Goal: Transaction & Acquisition: Book appointment/travel/reservation

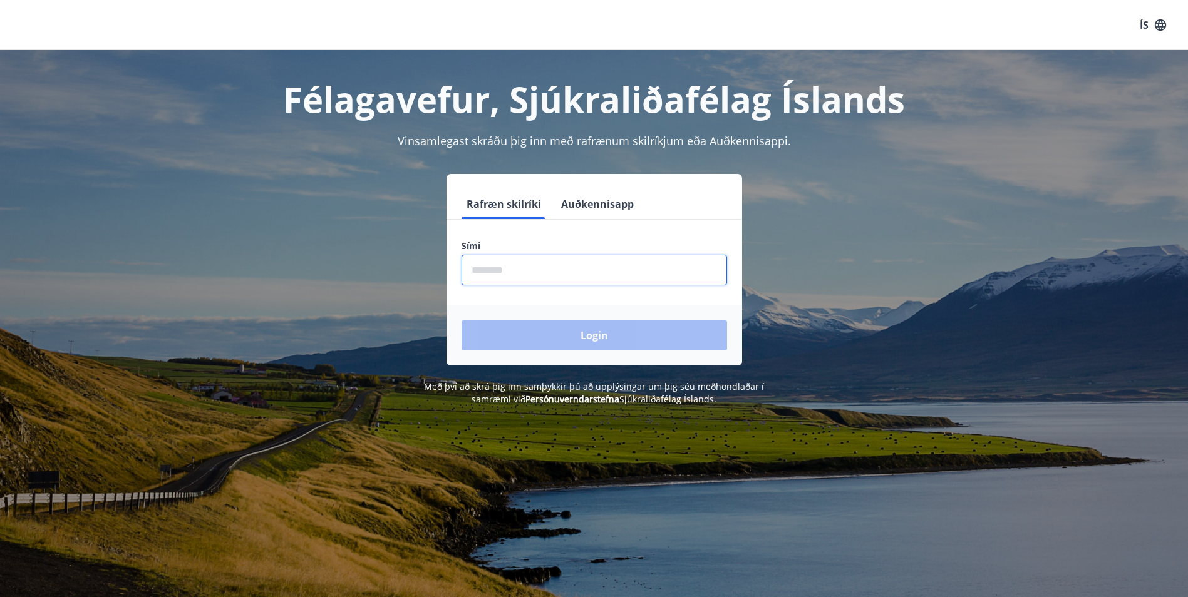
click at [627, 262] on input "phone" at bounding box center [595, 270] width 266 height 31
type input "********"
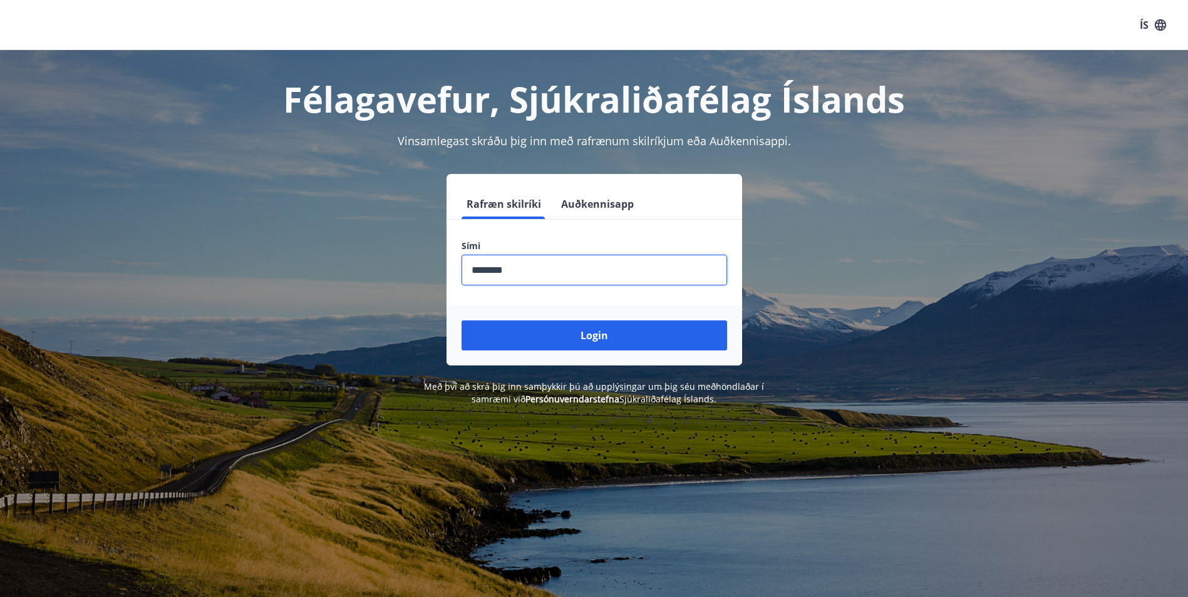
drag, startPoint x: 588, startPoint y: 339, endPoint x: 588, endPoint y: 434, distance: 95.2
click at [579, 376] on div "Félagavefur, Sjúkraliðafélag Íslands Vinsamlegast skráðu þig inn með rafrænum s…" at bounding box center [594, 228] width 902 height 356
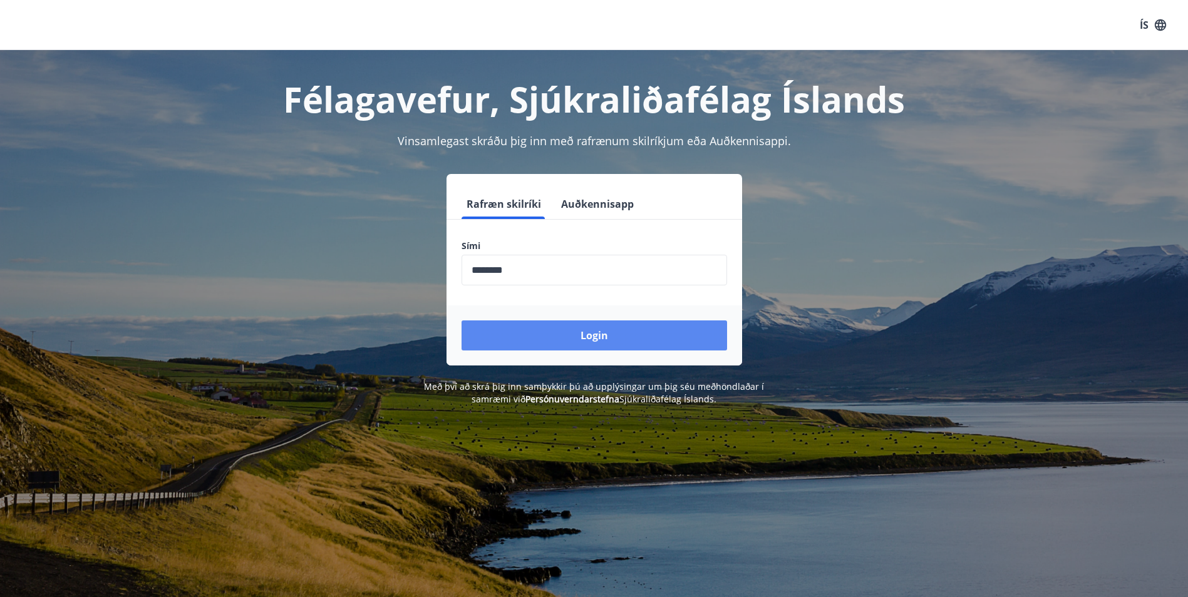
click at [673, 338] on button "Login" at bounding box center [595, 336] width 266 height 30
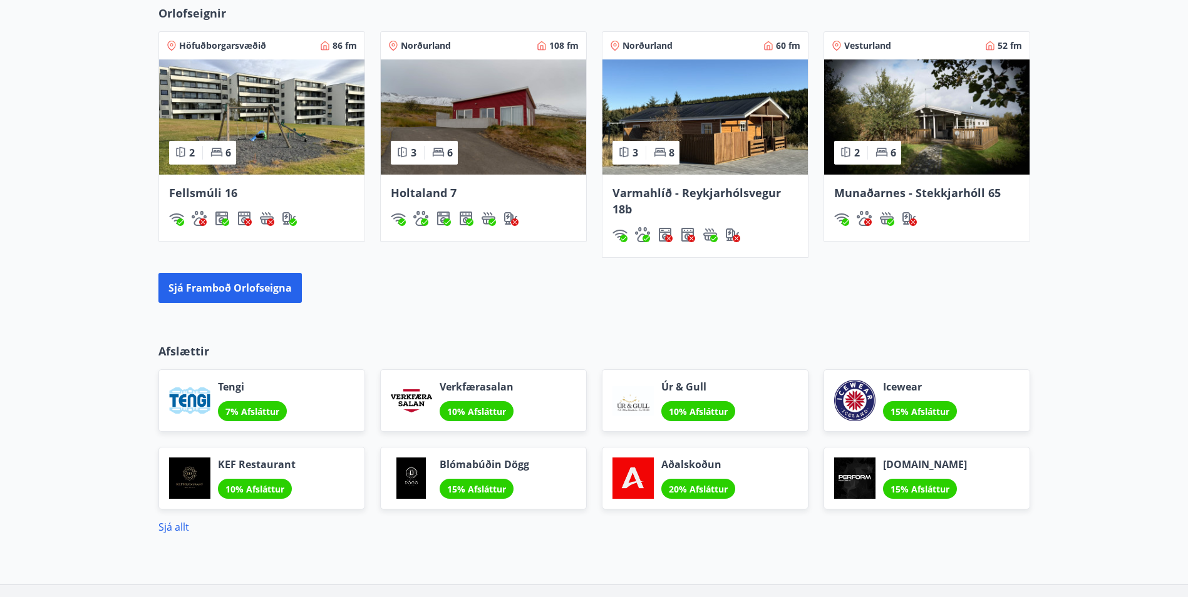
scroll to position [877, 0]
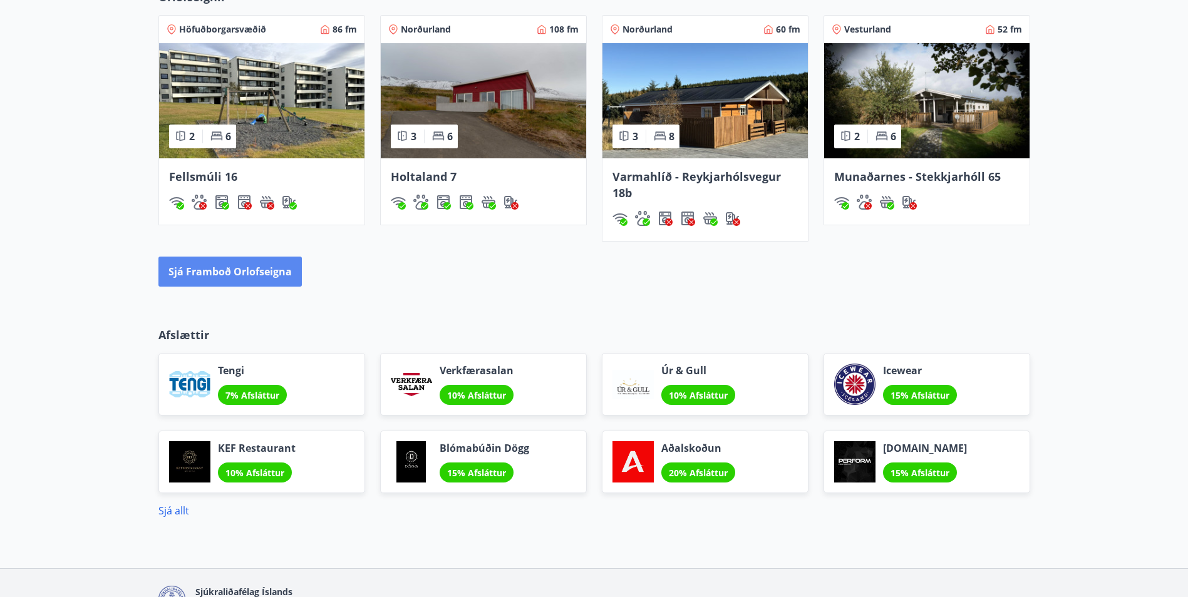
click at [209, 264] on button "Sjá framboð orlofseigna" at bounding box center [229, 272] width 143 height 30
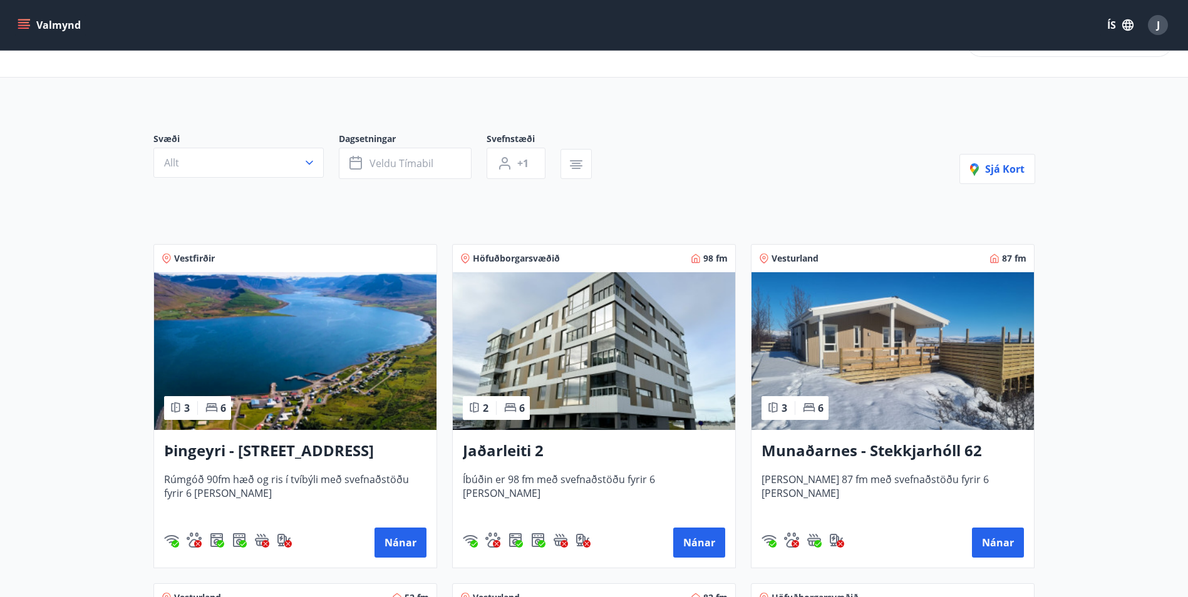
scroll to position [63, 0]
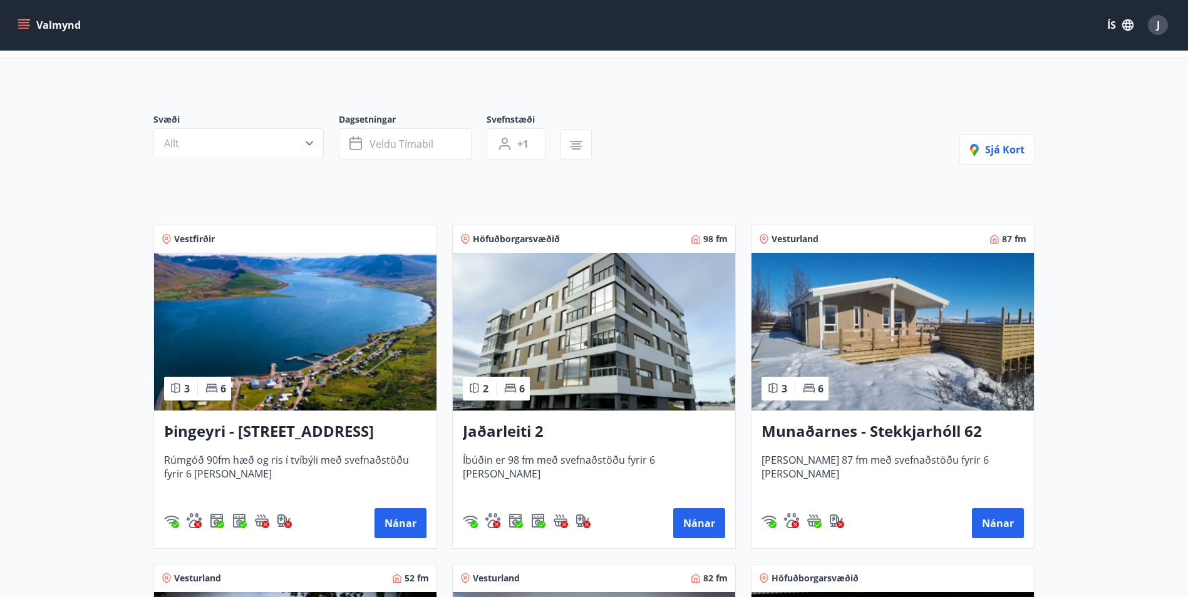
click at [268, 428] on h3 "Þingeyri - [STREET_ADDRESS]" at bounding box center [295, 432] width 262 height 23
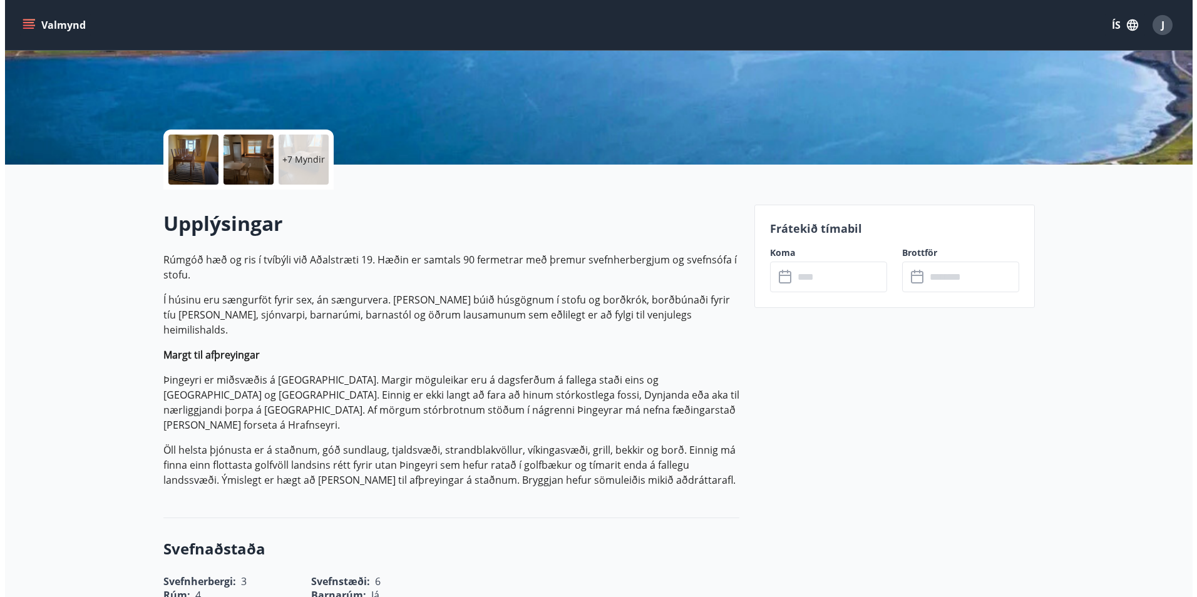
scroll to position [125, 0]
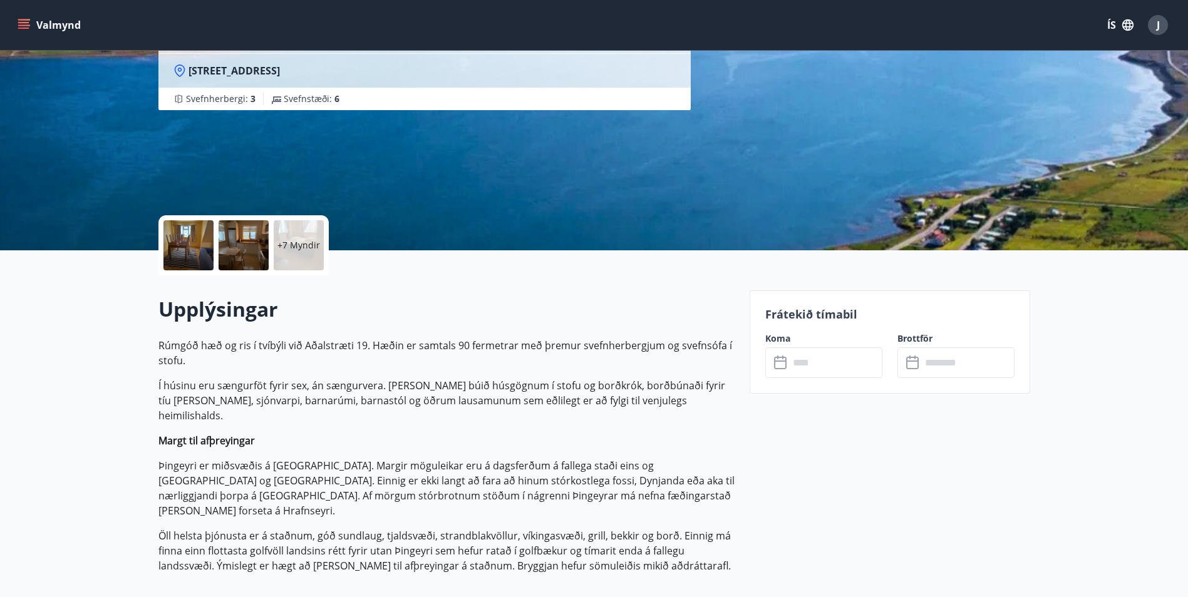
click at [313, 254] on div "+7 Myndir" at bounding box center [299, 245] width 50 height 50
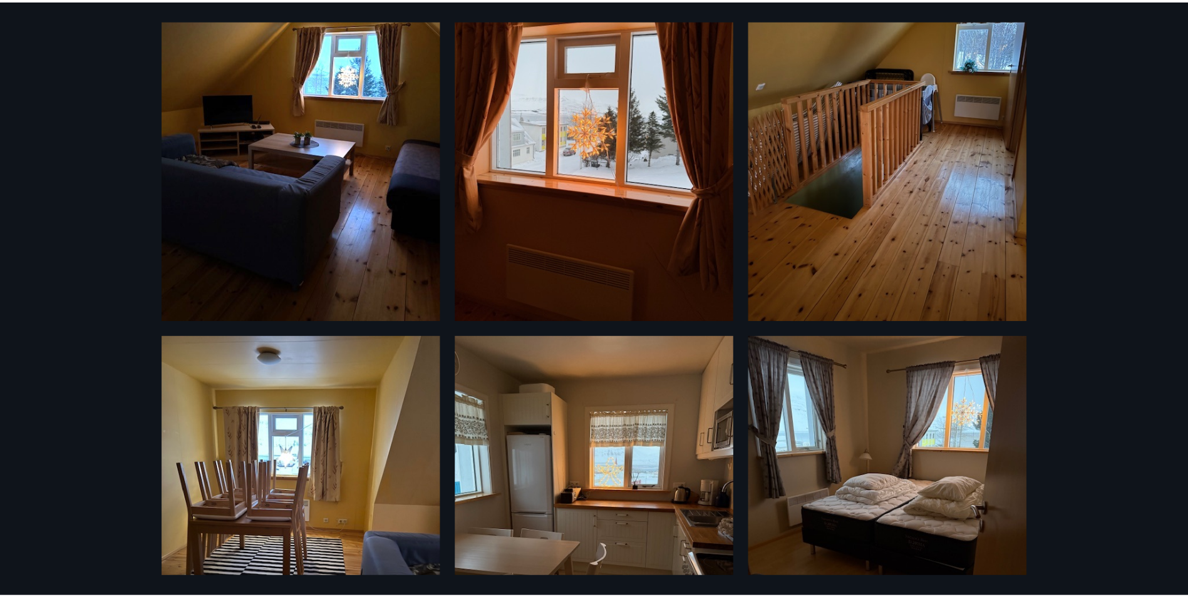
scroll to position [0, 0]
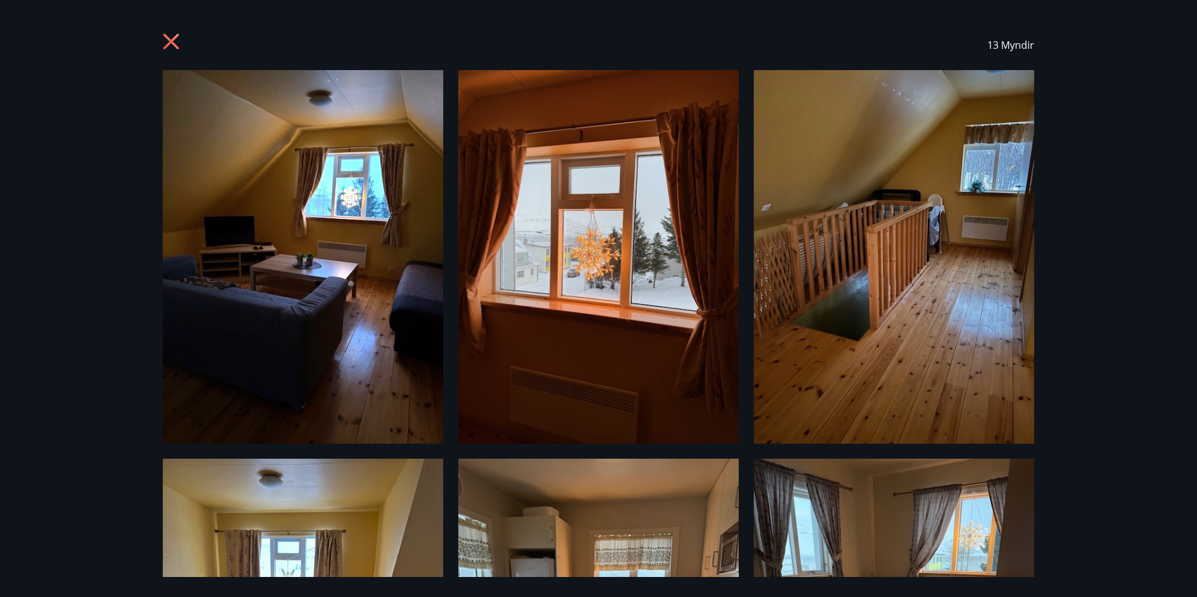
click at [165, 39] on icon at bounding box center [173, 43] width 20 height 20
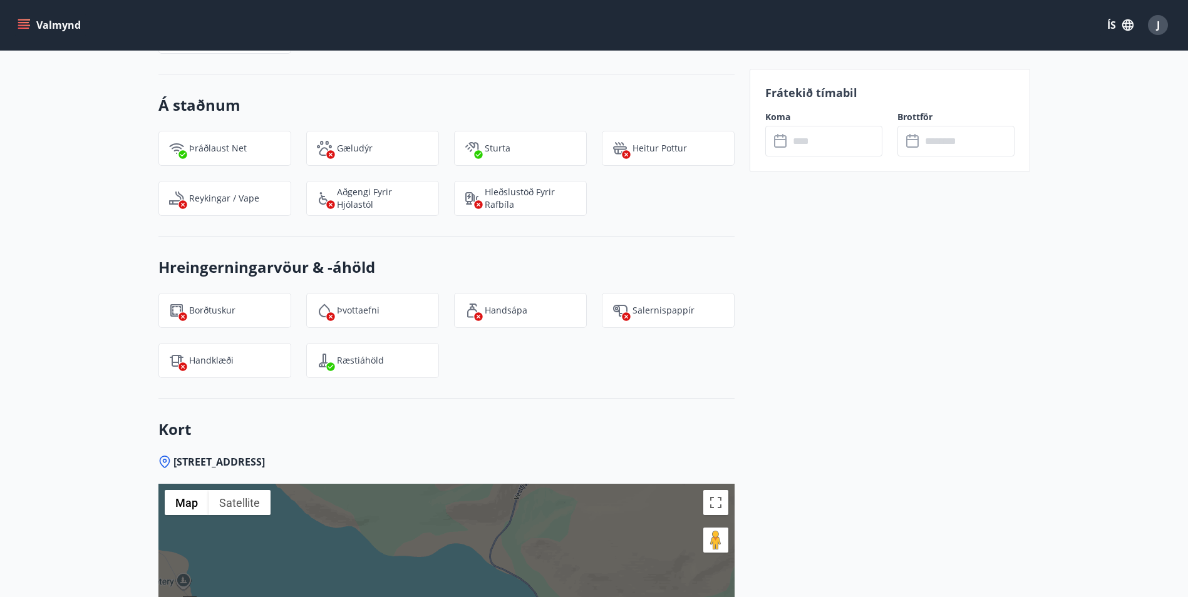
scroll to position [1352, 0]
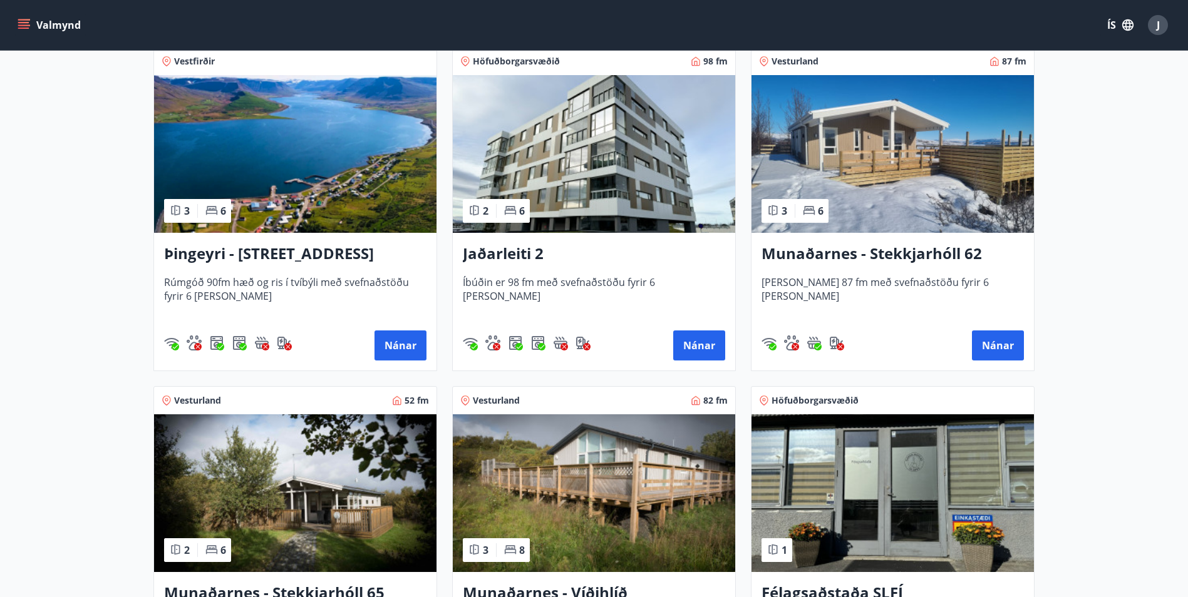
scroll to position [378, 0]
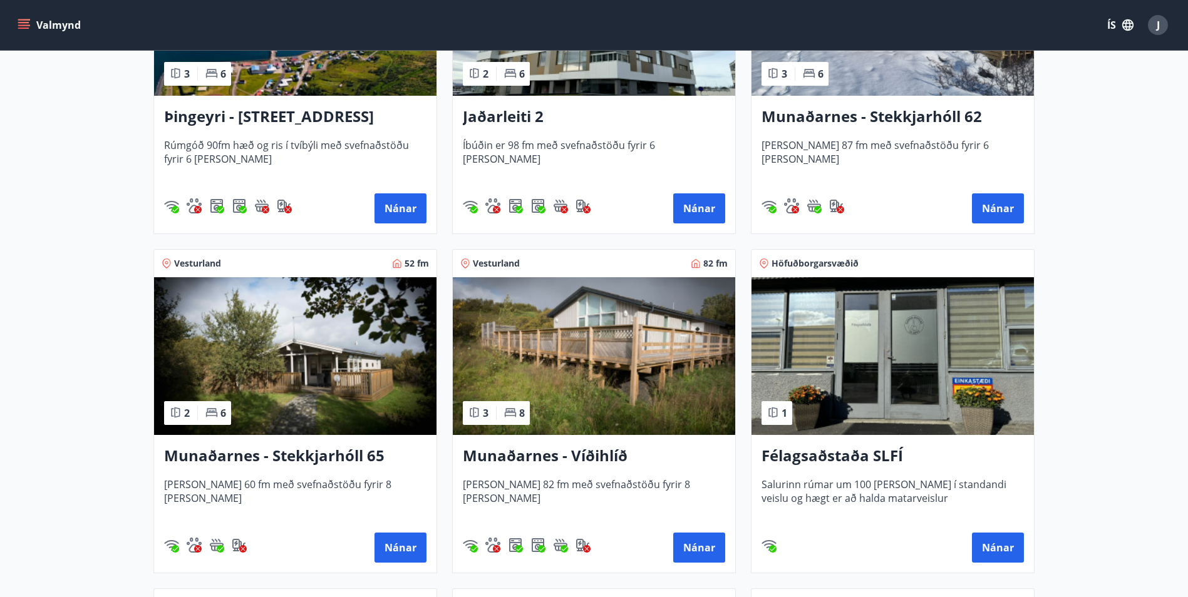
click at [589, 450] on h3 "Munaðarnes - Víðihlíð" at bounding box center [594, 456] width 262 height 23
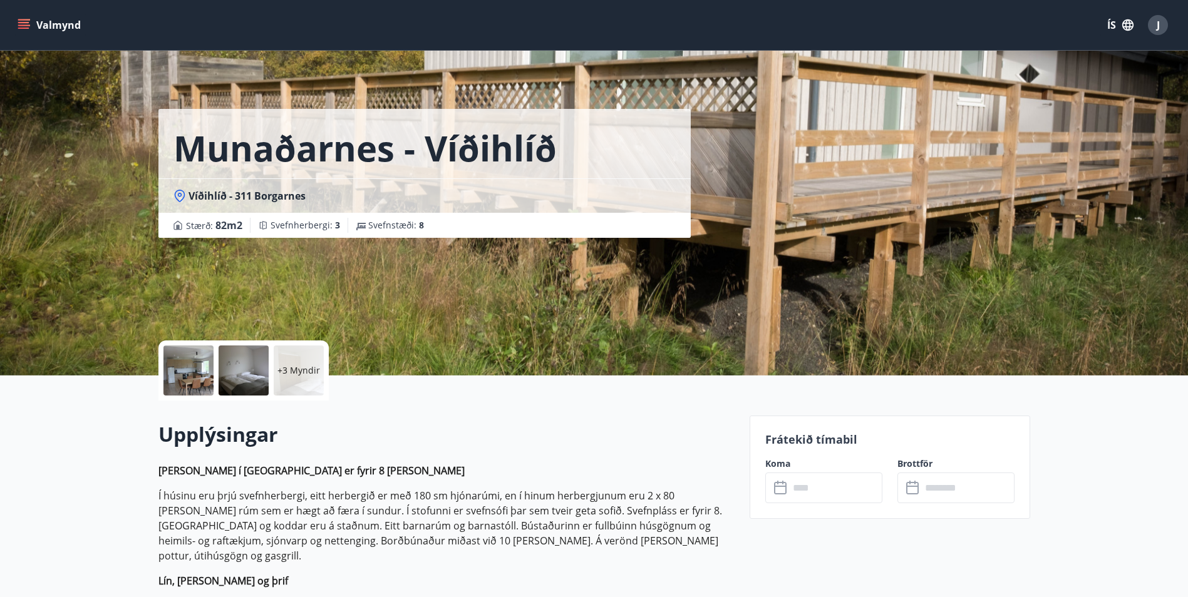
click at [302, 370] on p "+3 Myndir" at bounding box center [298, 370] width 43 height 13
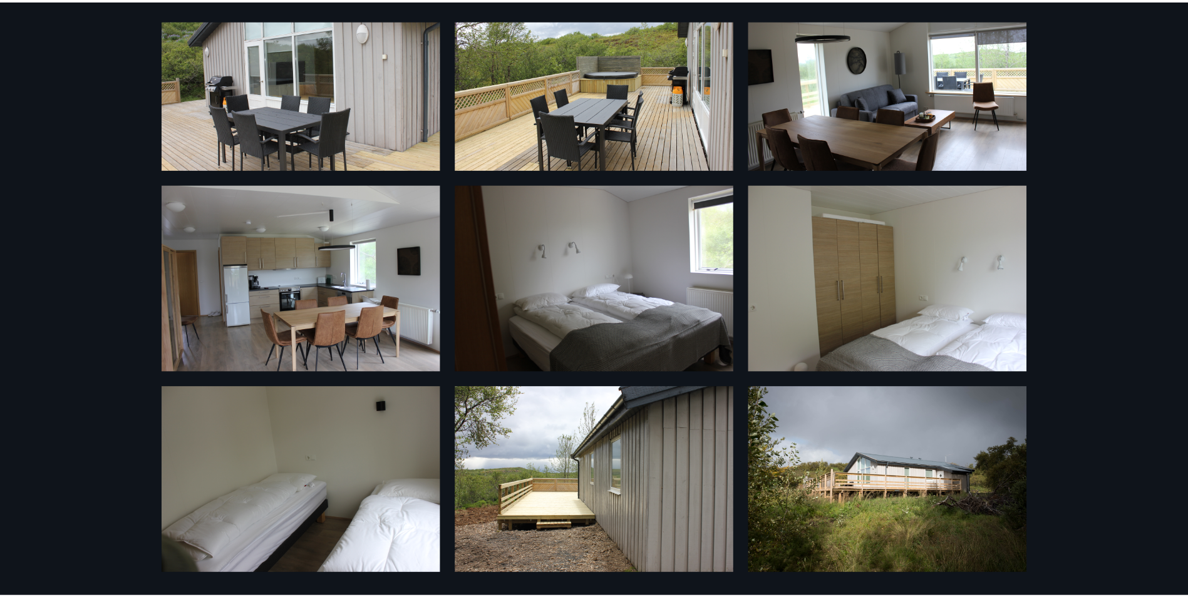
scroll to position [88, 0]
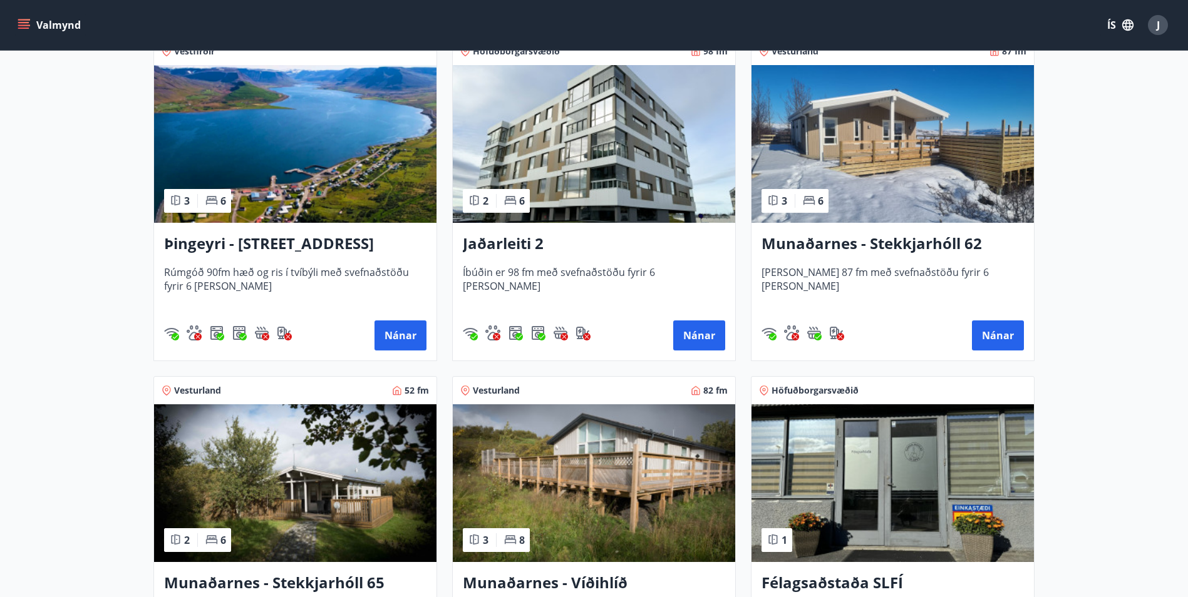
click at [919, 174] on img at bounding box center [893, 144] width 282 height 158
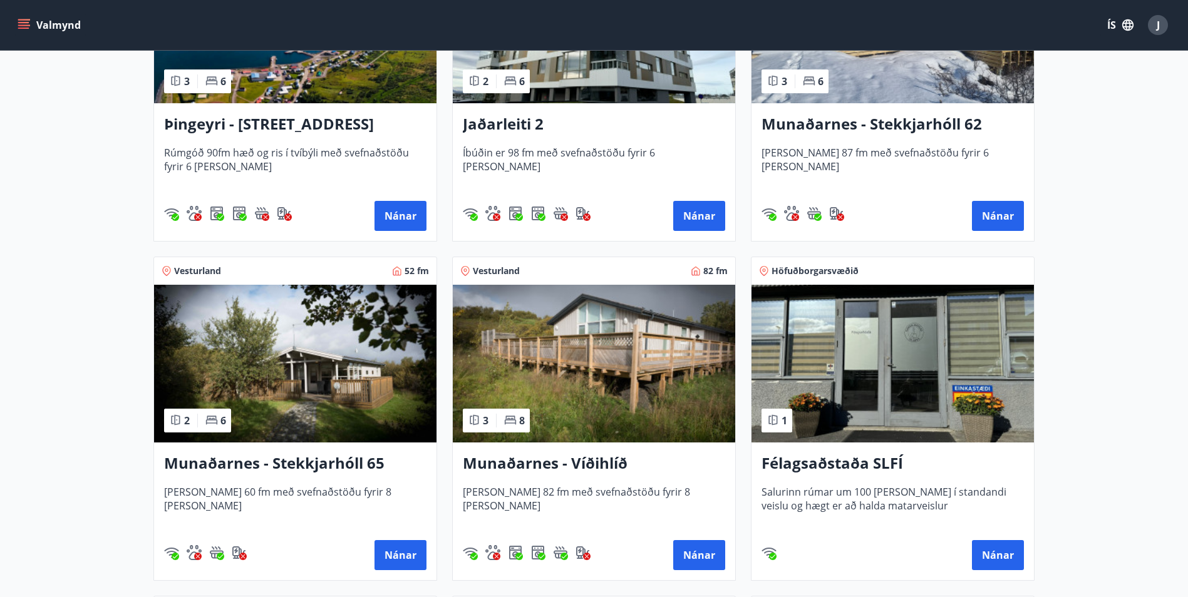
scroll to position [438, 0]
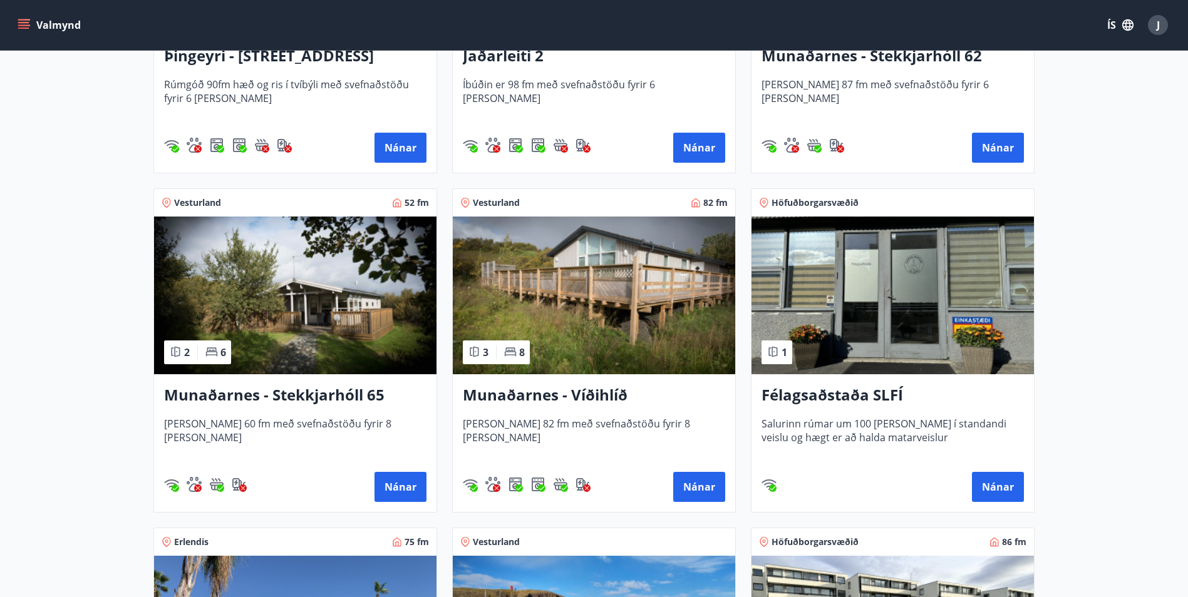
click at [379, 338] on img at bounding box center [295, 296] width 282 height 158
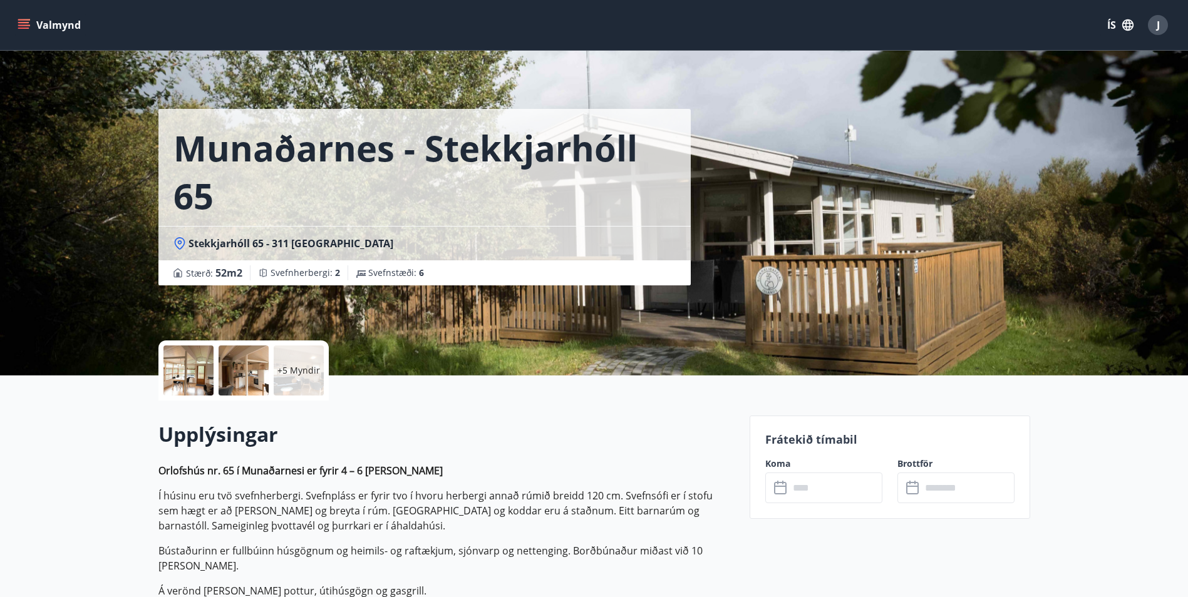
click at [309, 378] on div "+5 Myndir" at bounding box center [299, 371] width 50 height 50
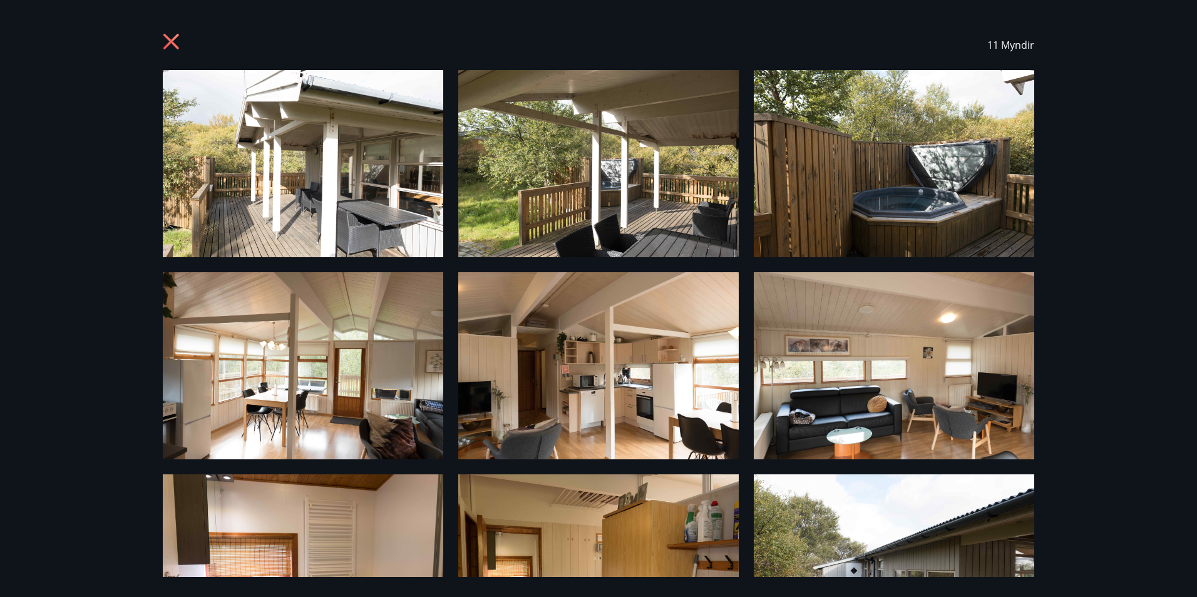
click at [169, 42] on icon at bounding box center [173, 43] width 20 height 20
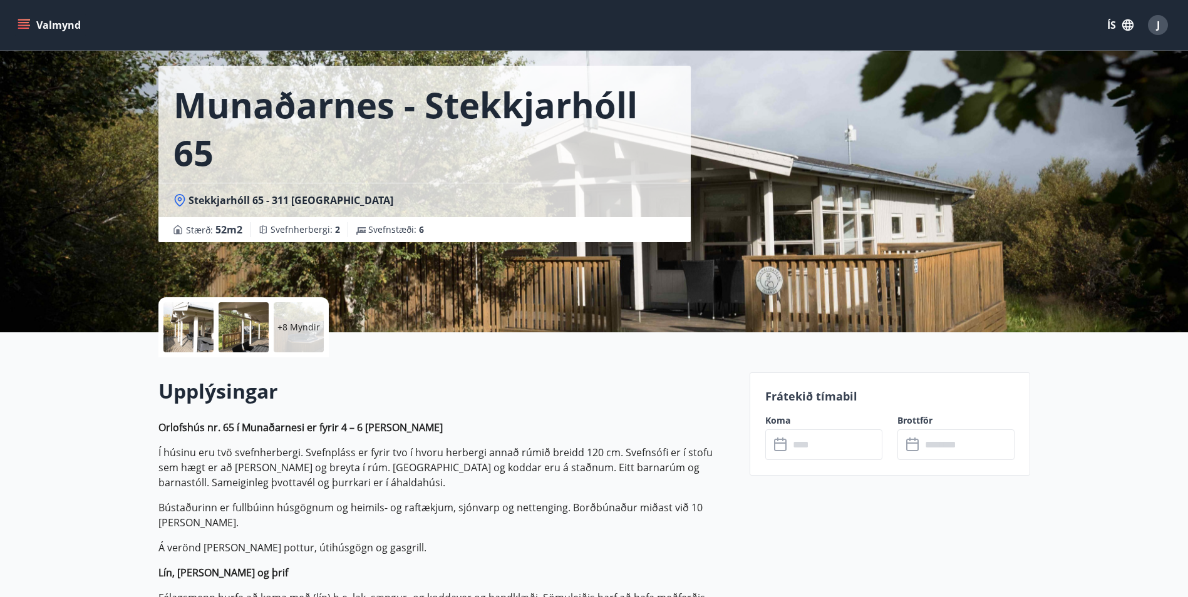
scroll to position [63, 0]
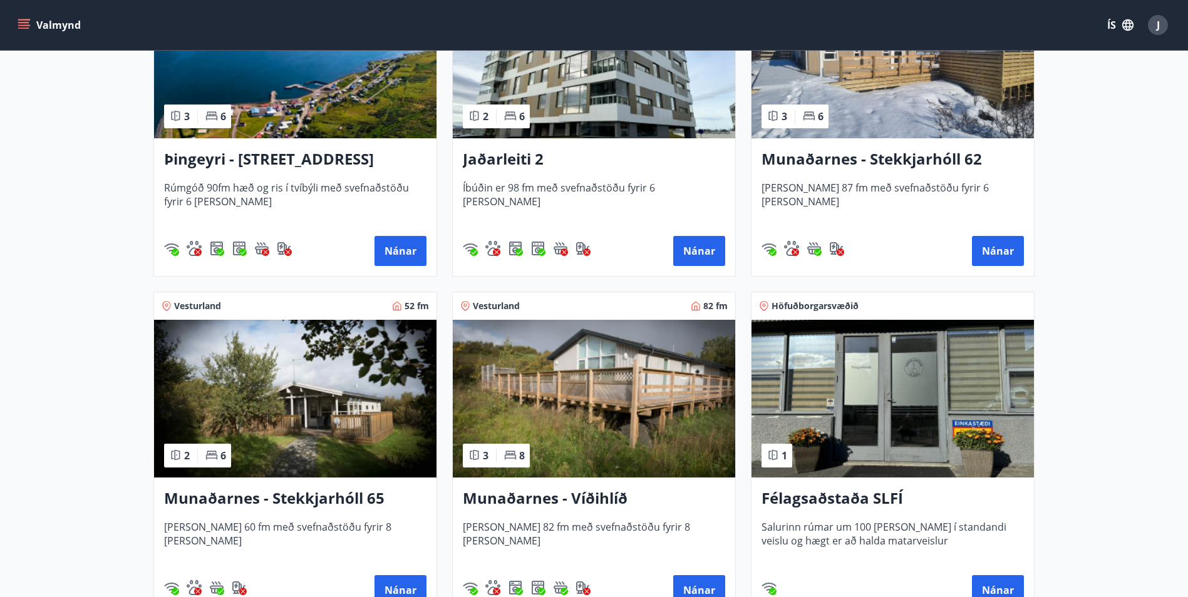
scroll to position [376, 0]
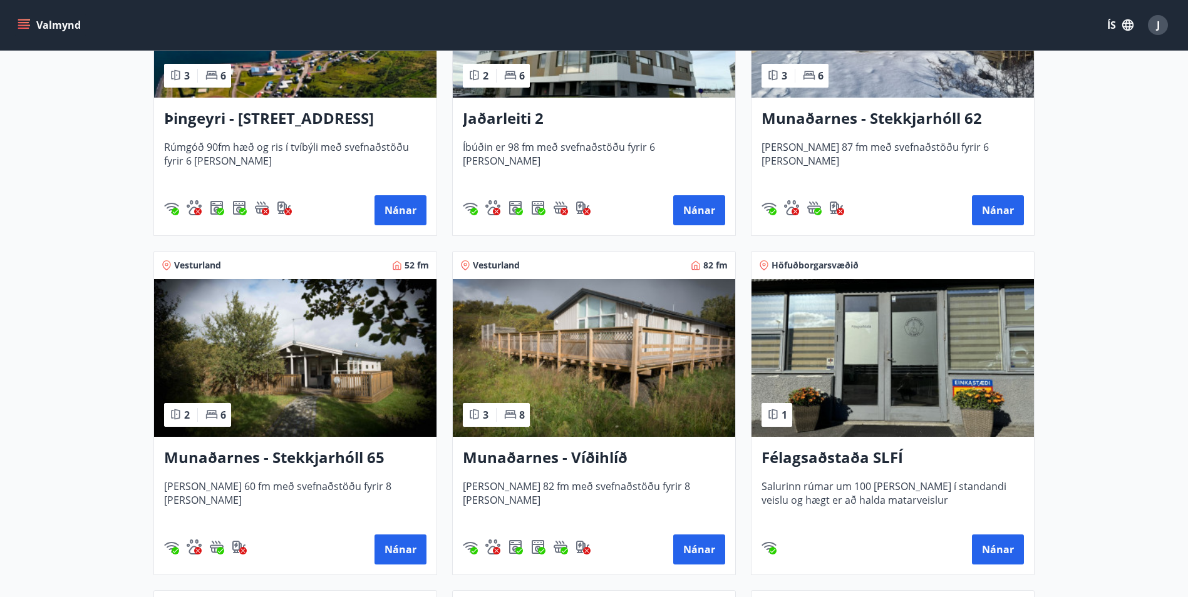
click at [898, 86] on img at bounding box center [893, 19] width 282 height 158
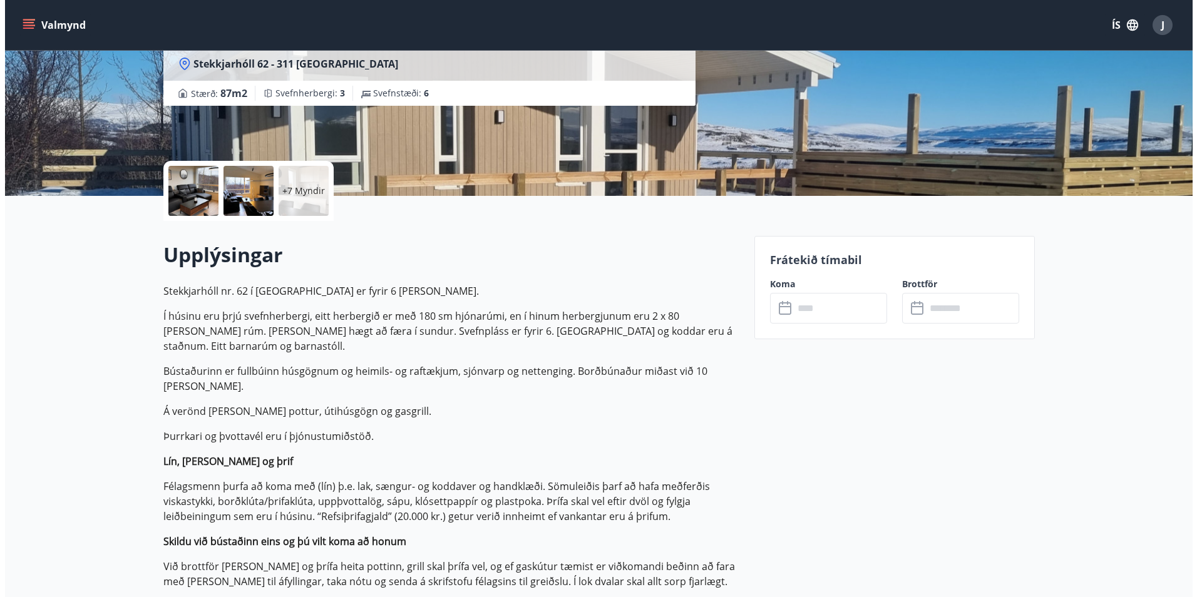
scroll to position [125, 0]
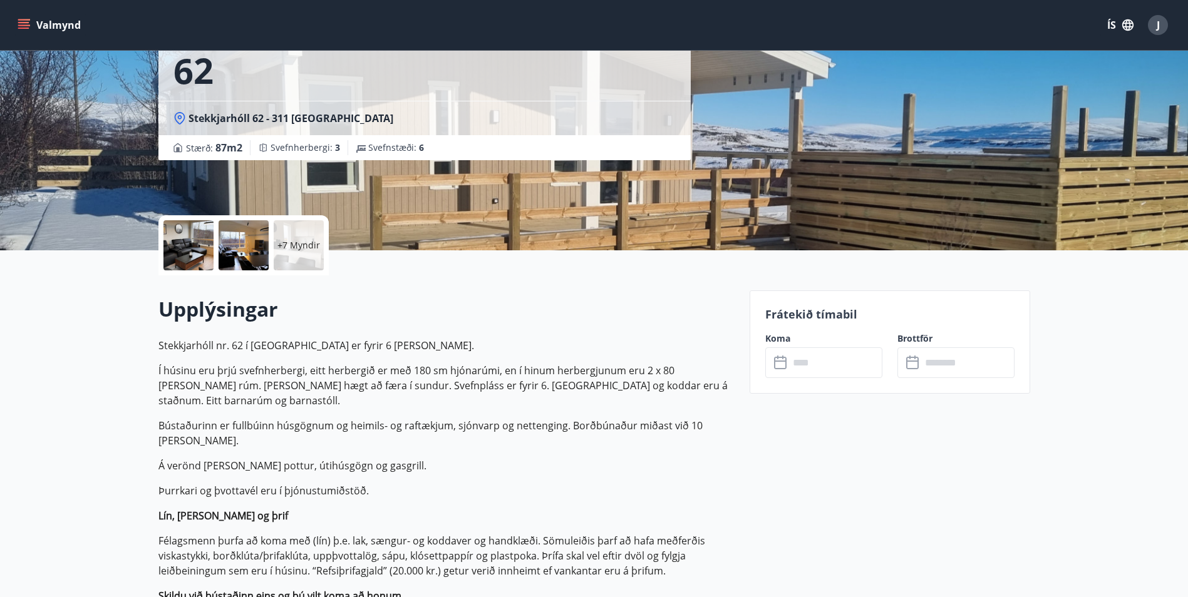
click at [279, 246] on p "+7 Myndir" at bounding box center [298, 245] width 43 height 13
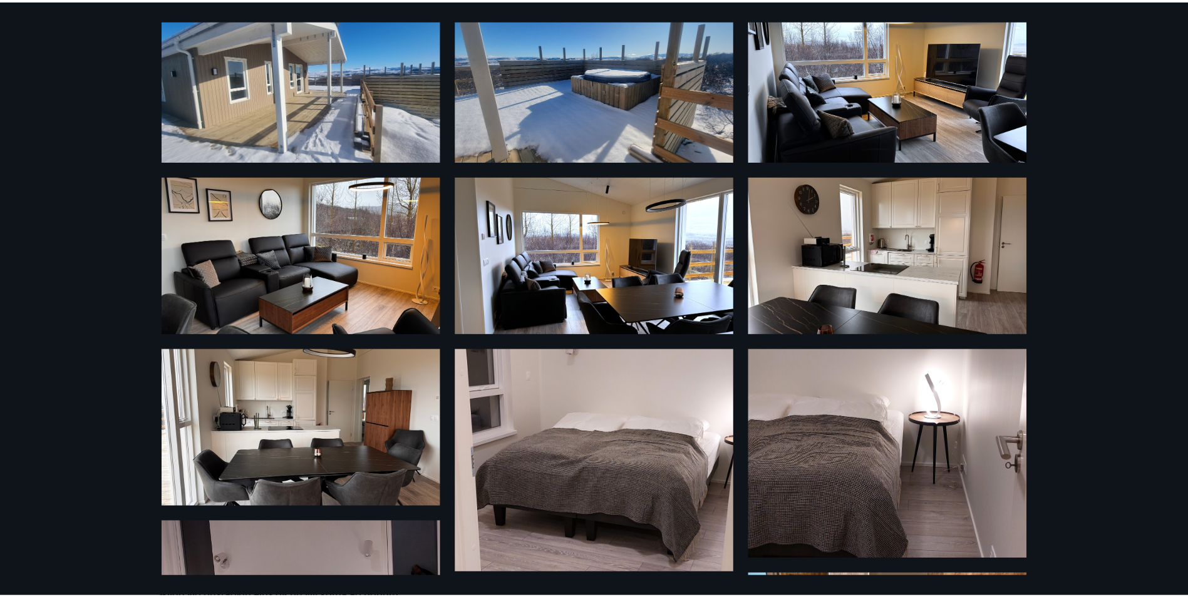
scroll to position [0, 0]
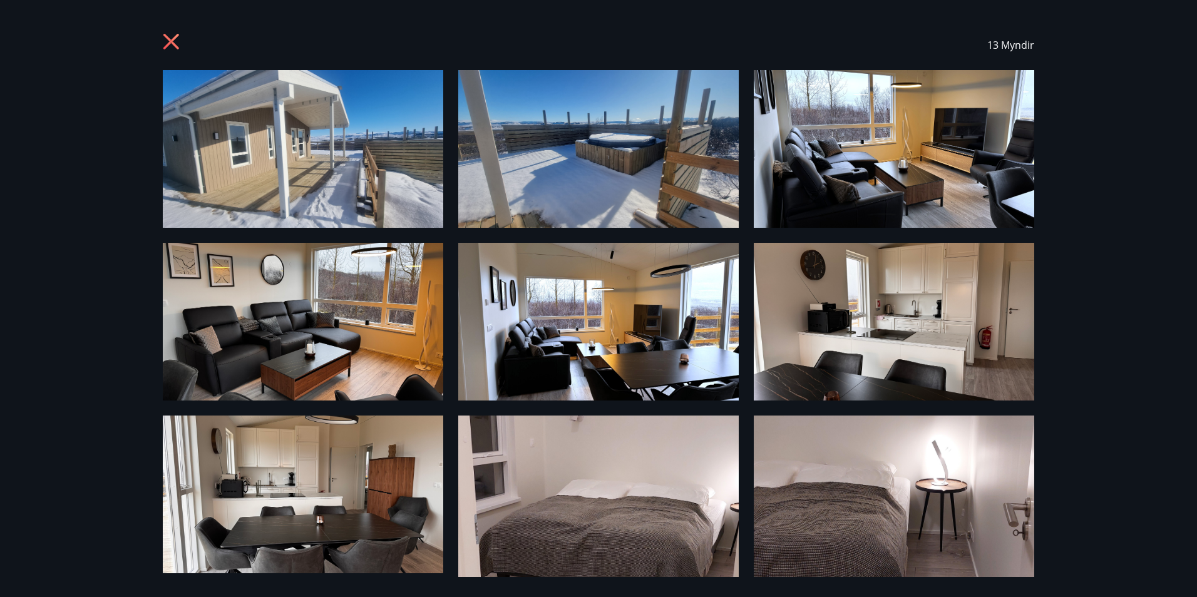
click at [173, 44] on icon at bounding box center [171, 42] width 16 height 16
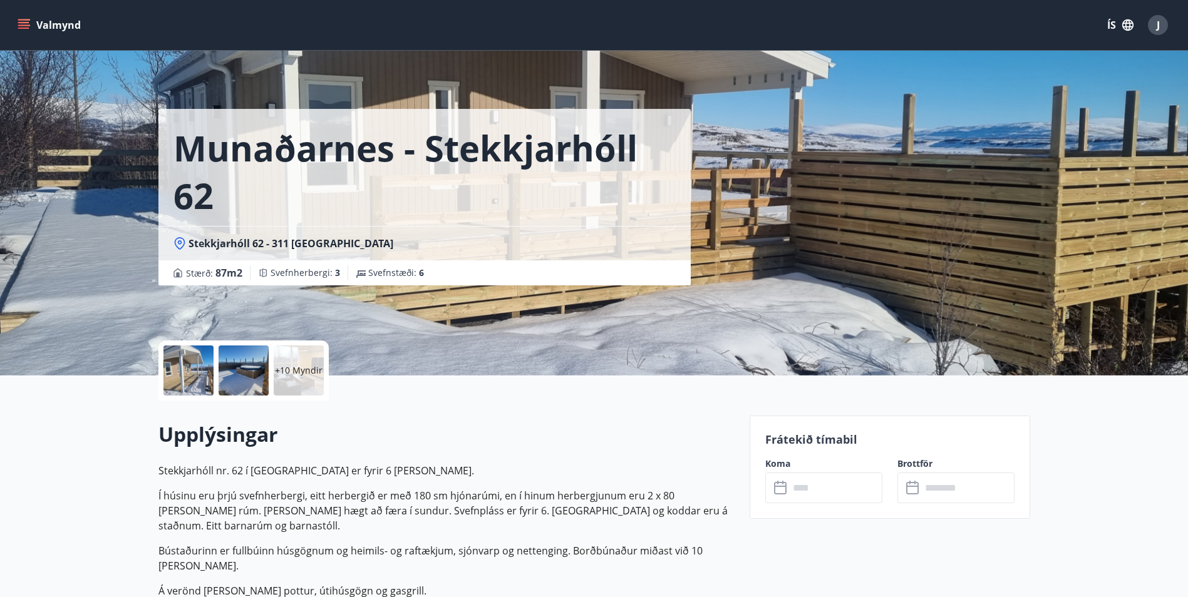
click at [295, 367] on p "+10 Myndir" at bounding box center [299, 370] width 48 height 13
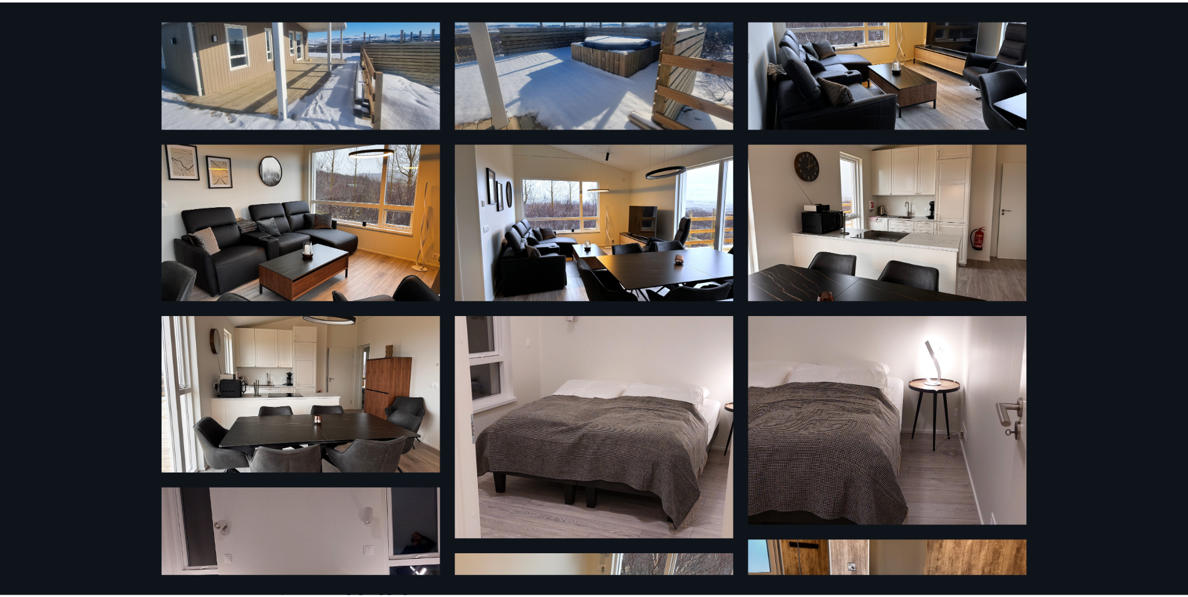
scroll to position [85, 0]
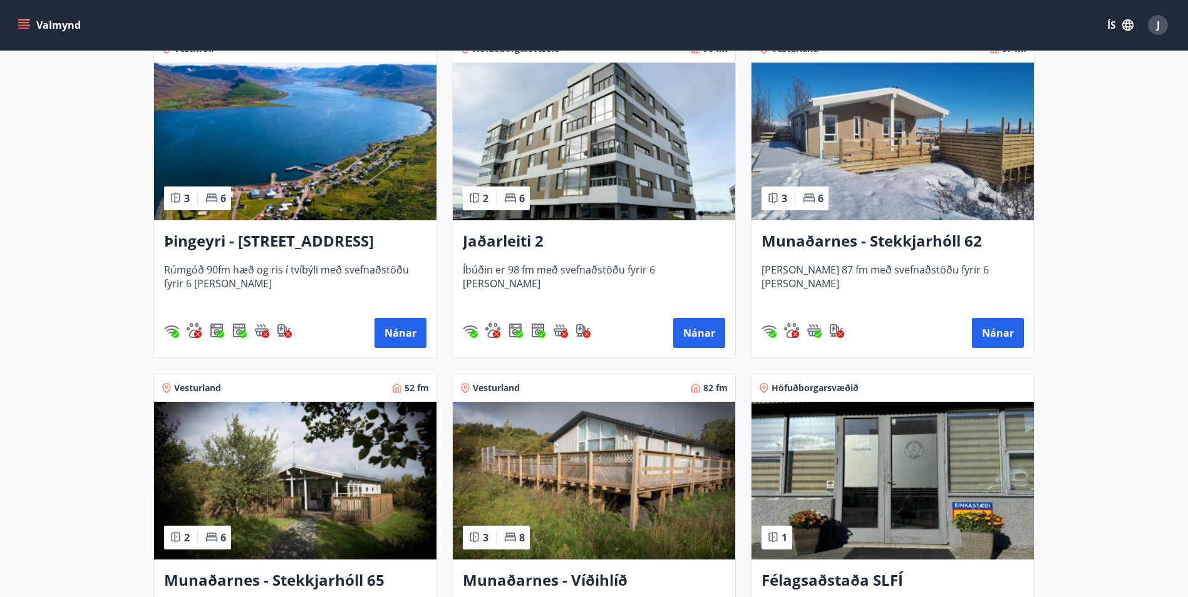
scroll to position [251, 0]
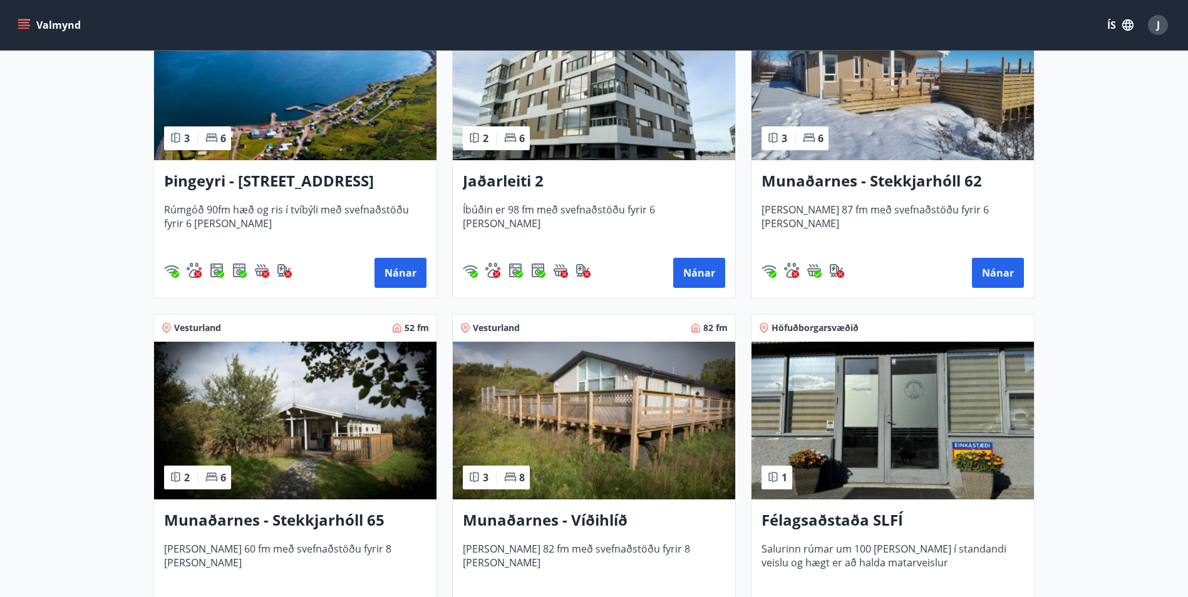
click at [604, 522] on h3 "Munaðarnes - Víðihlíð" at bounding box center [594, 521] width 262 height 23
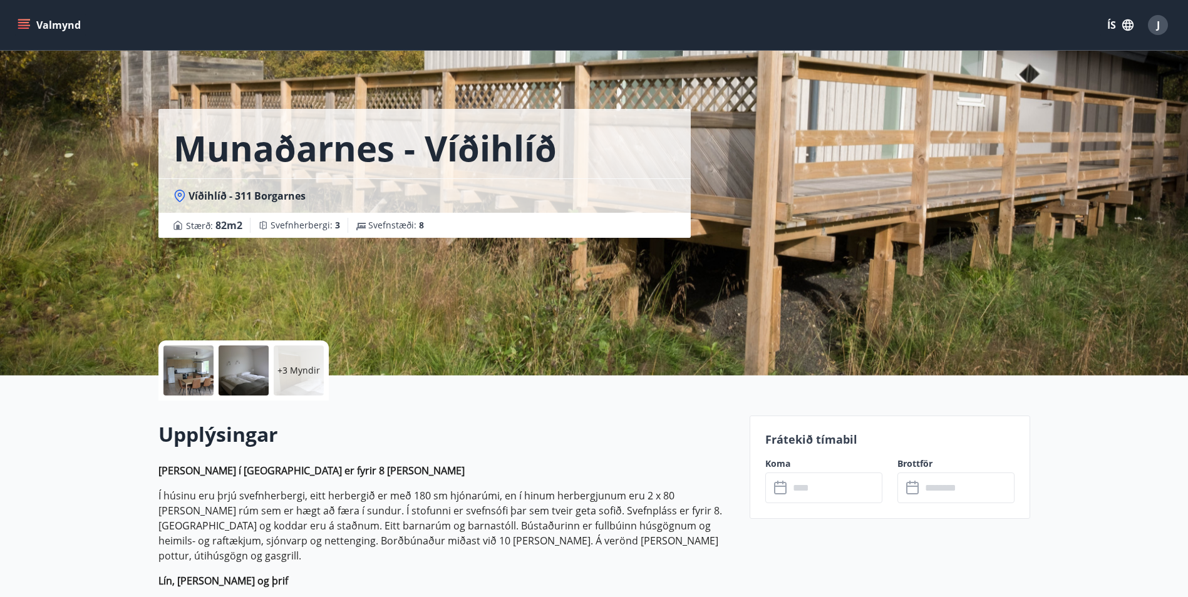
click at [283, 366] on p "+3 Myndir" at bounding box center [298, 370] width 43 height 13
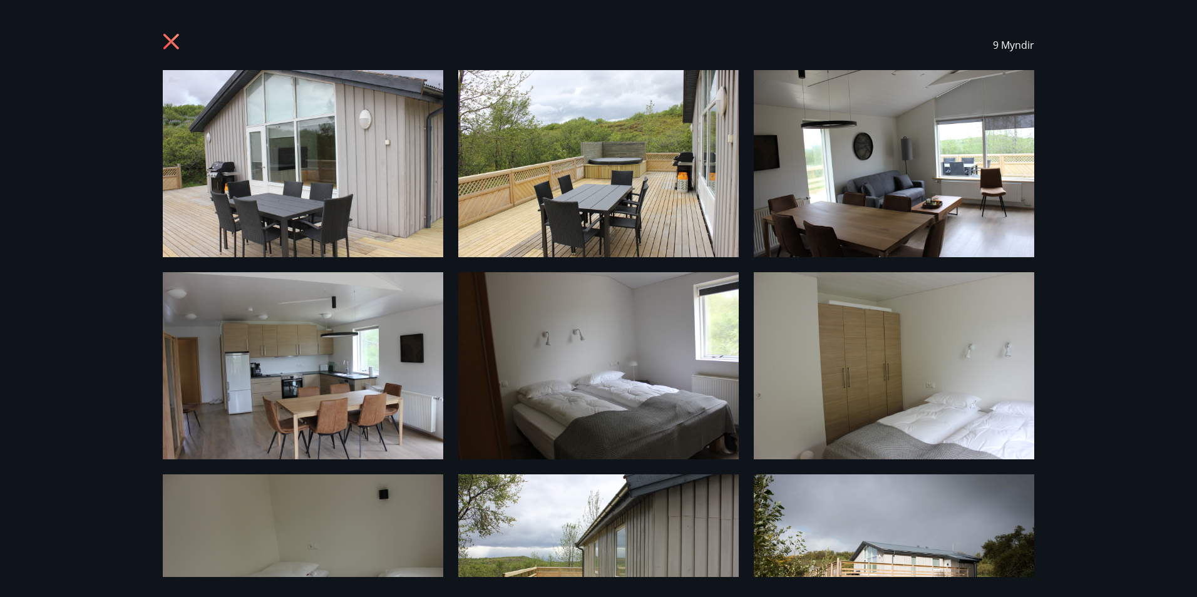
click at [166, 38] on icon at bounding box center [173, 43] width 20 height 20
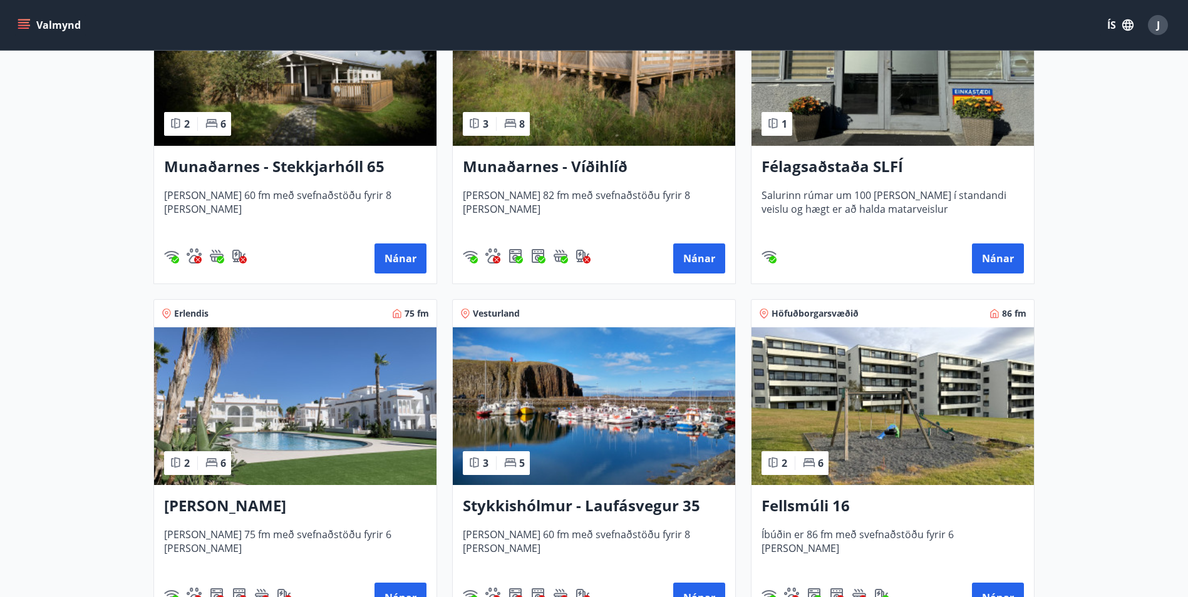
scroll to position [689, 0]
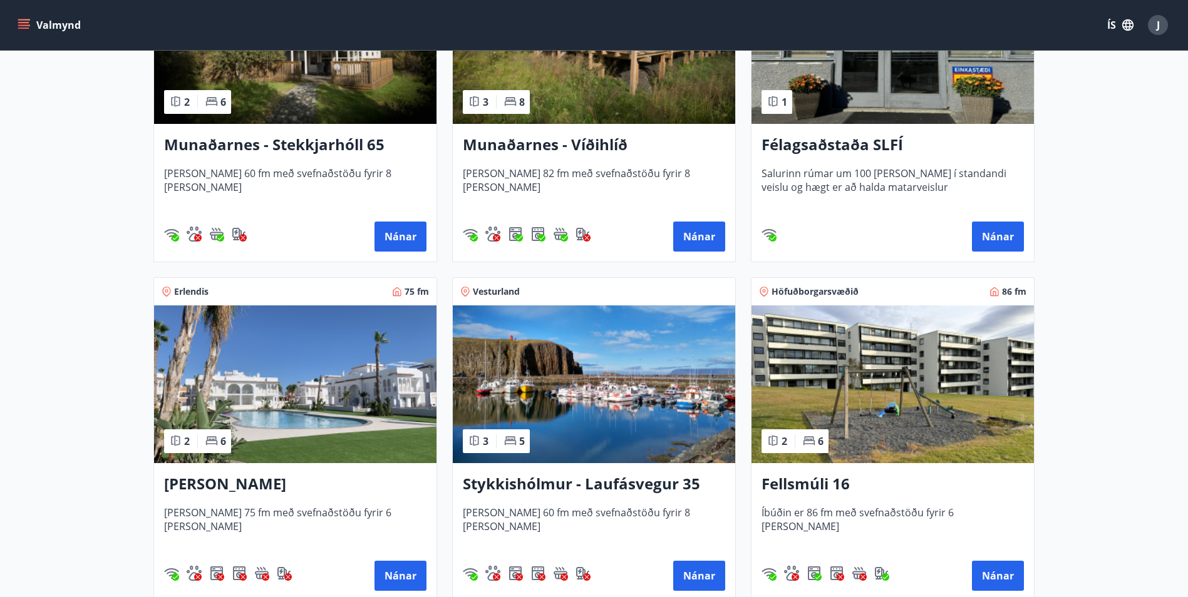
click at [267, 483] on h3 "[PERSON_NAME]" at bounding box center [295, 484] width 262 height 23
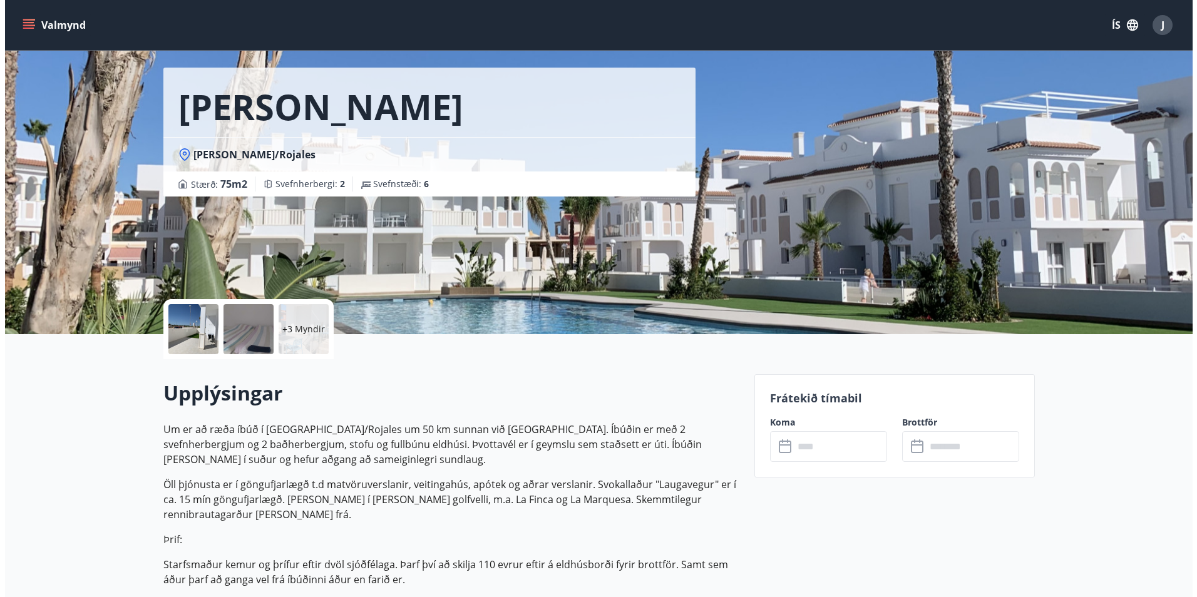
scroll to position [63, 0]
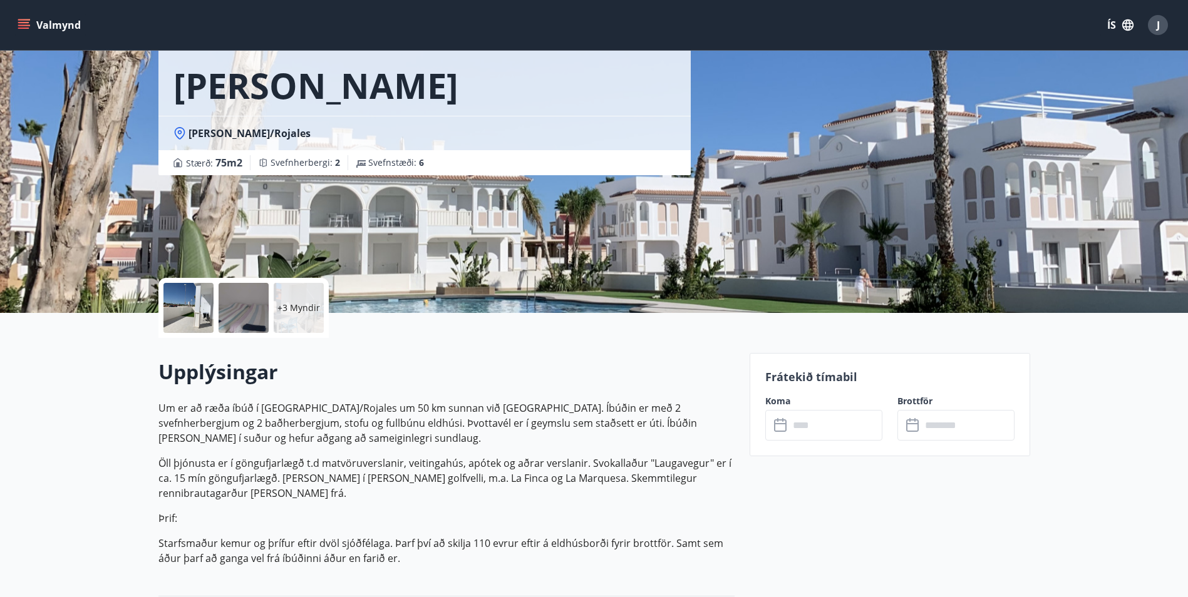
click at [291, 310] on p "+3 Myndir" at bounding box center [298, 308] width 43 height 13
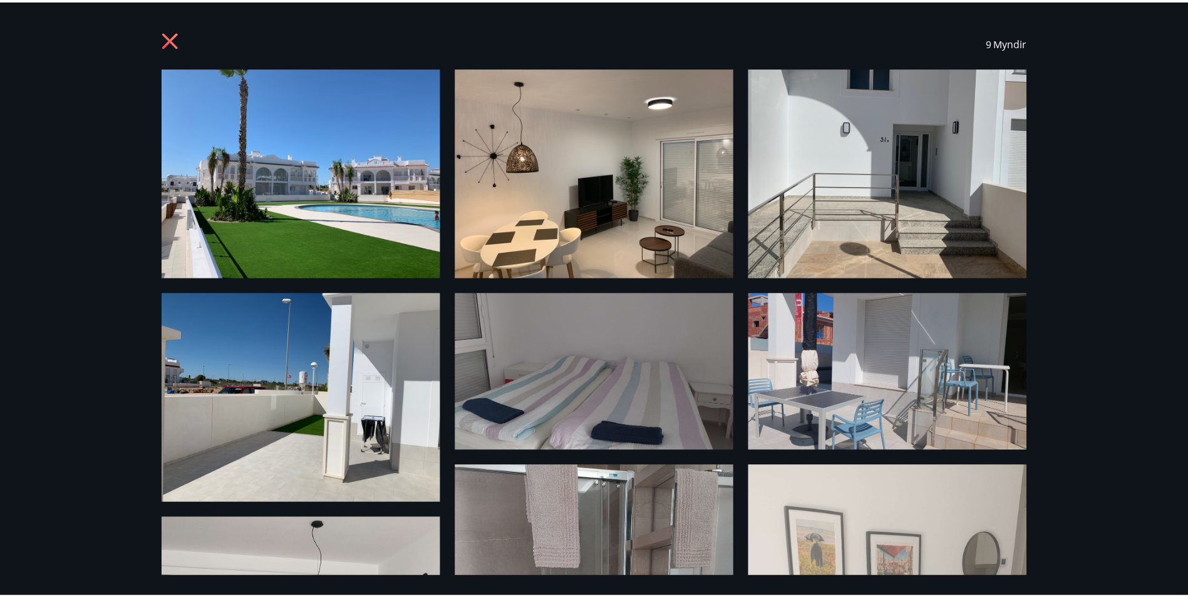
scroll to position [0, 0]
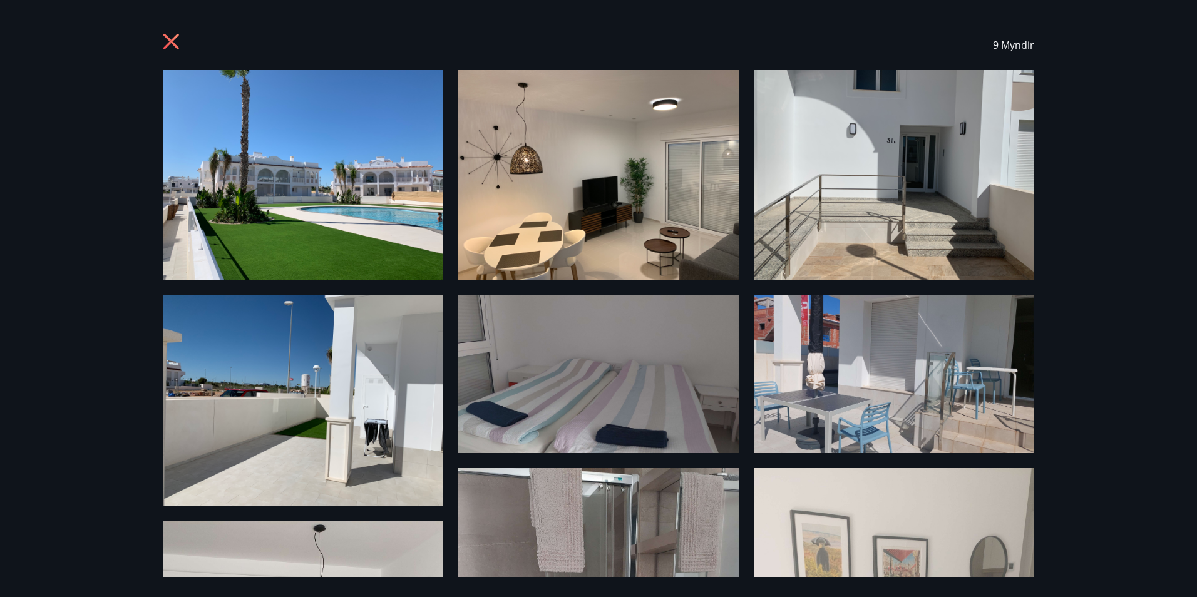
click at [177, 42] on icon at bounding box center [173, 43] width 20 height 20
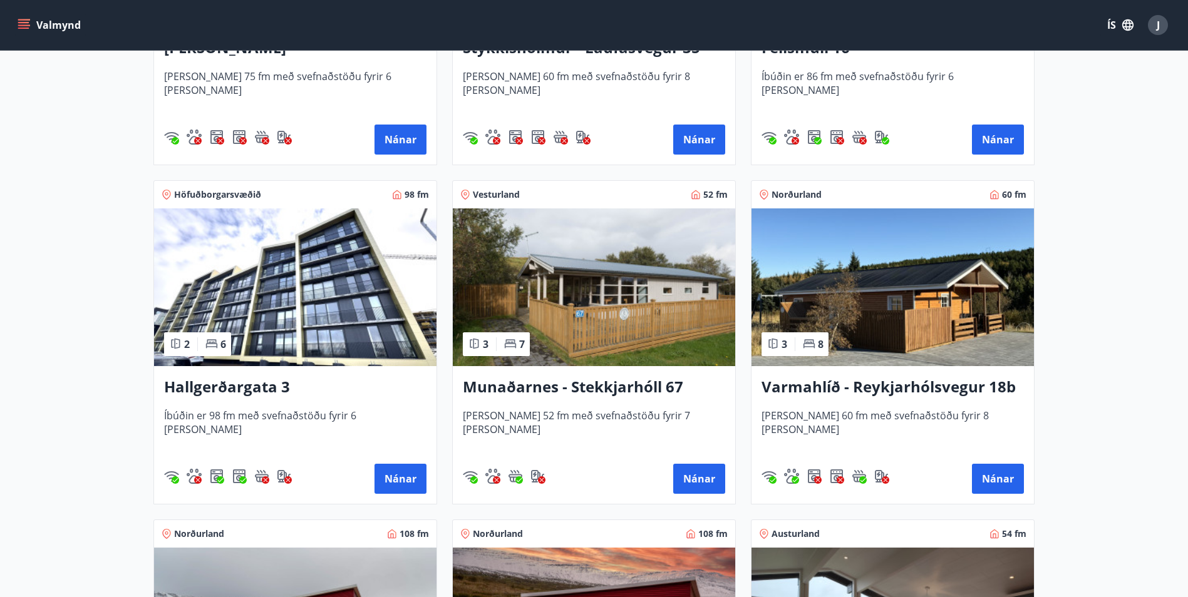
scroll to position [1127, 0]
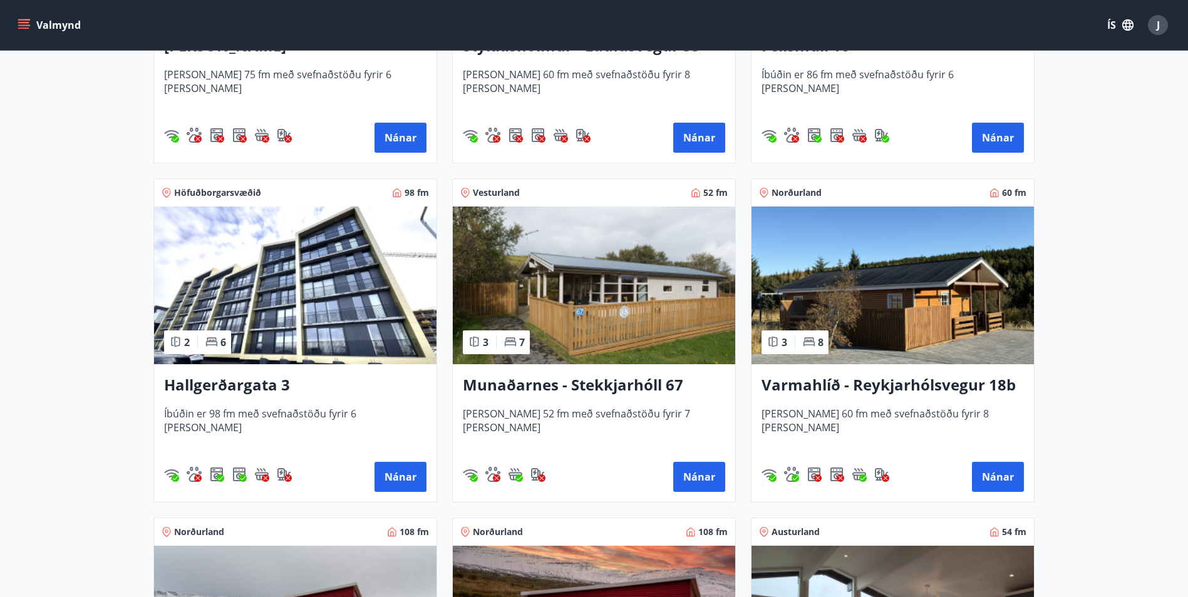
click at [618, 338] on img at bounding box center [594, 286] width 282 height 158
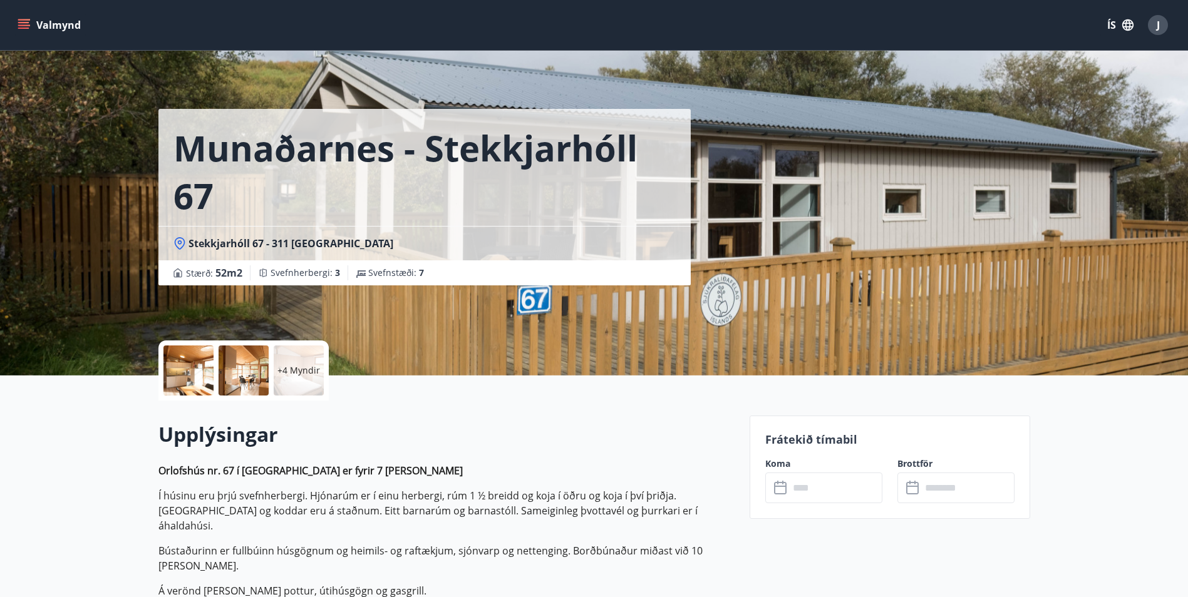
click at [288, 380] on div "+4 Myndir" at bounding box center [299, 371] width 50 height 50
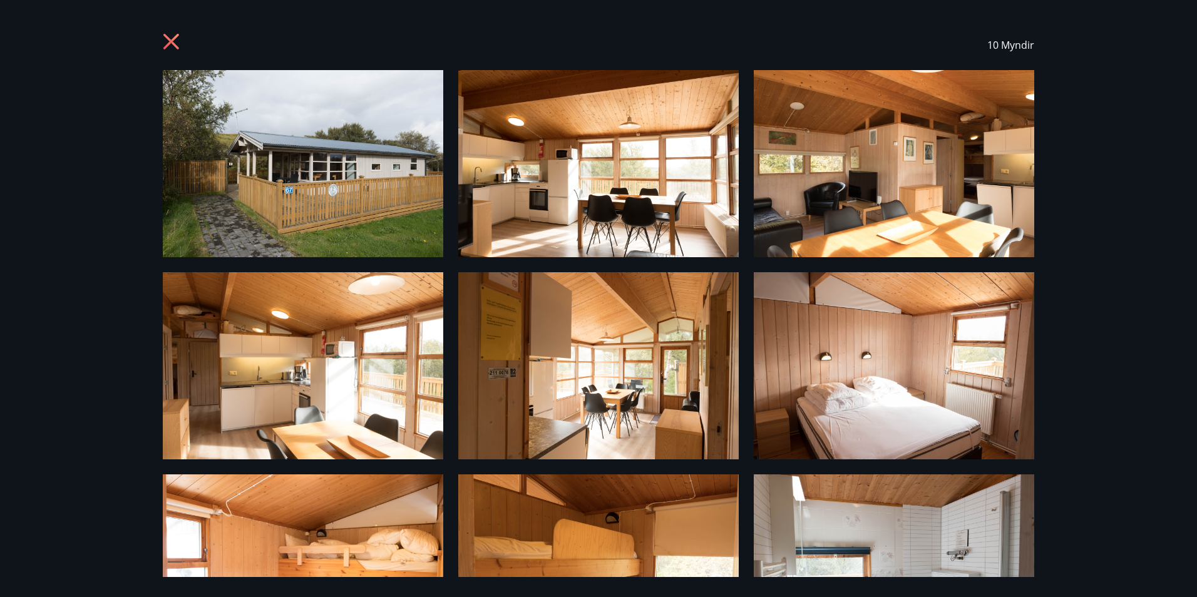
click at [172, 41] on icon at bounding box center [173, 43] width 20 height 20
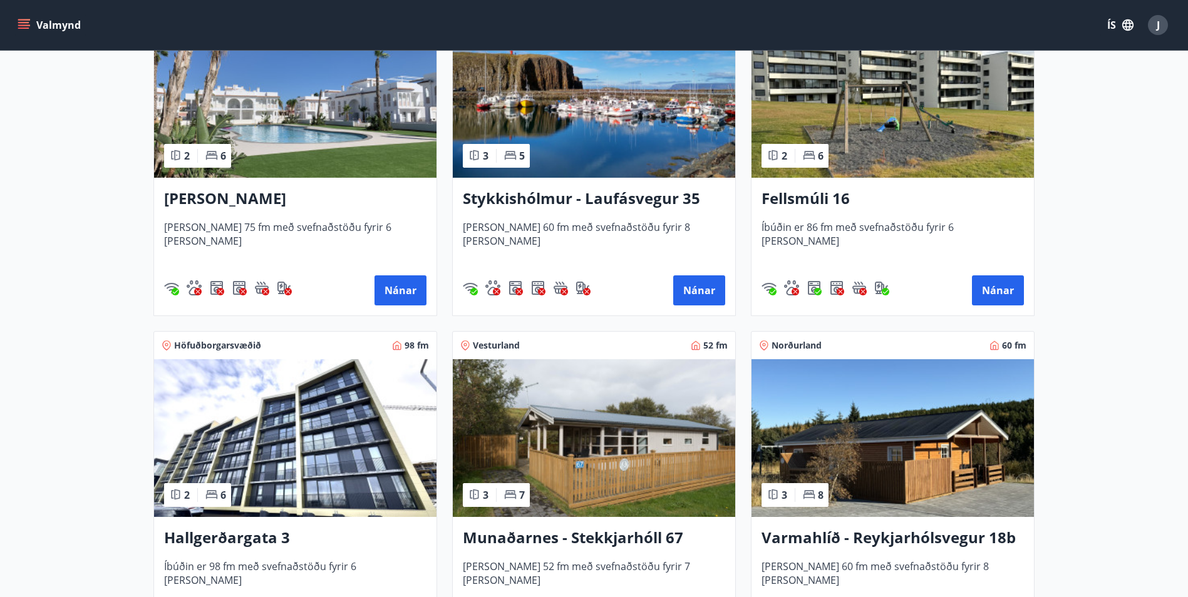
scroll to position [1065, 0]
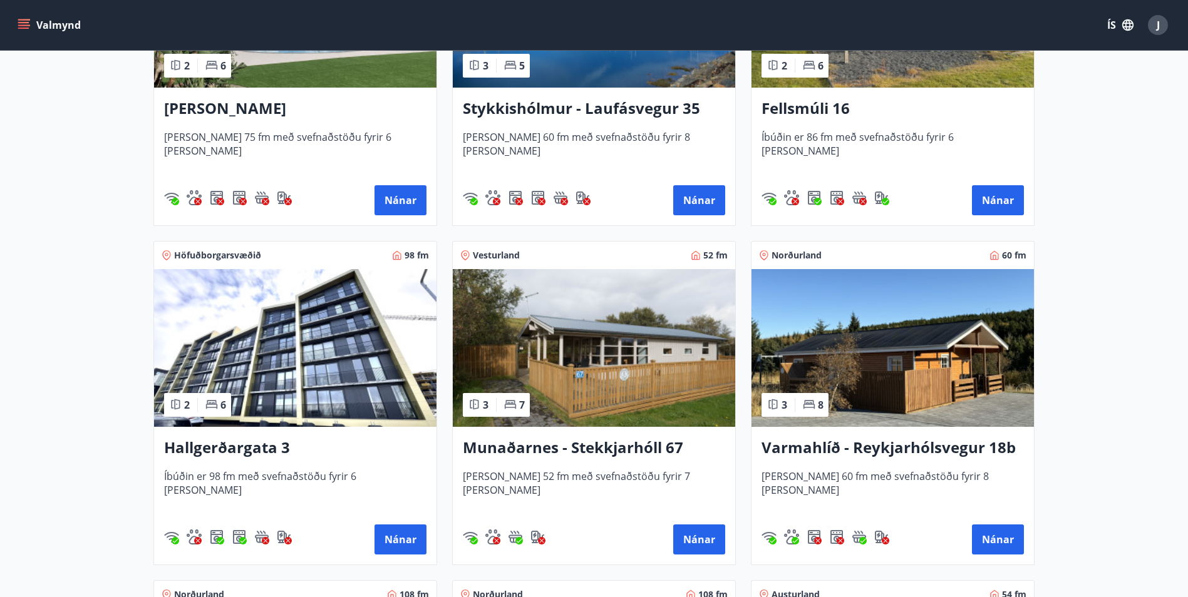
click at [846, 439] on h3 "Varmahlíð - Reykjarhólsvegur 18b" at bounding box center [893, 448] width 262 height 23
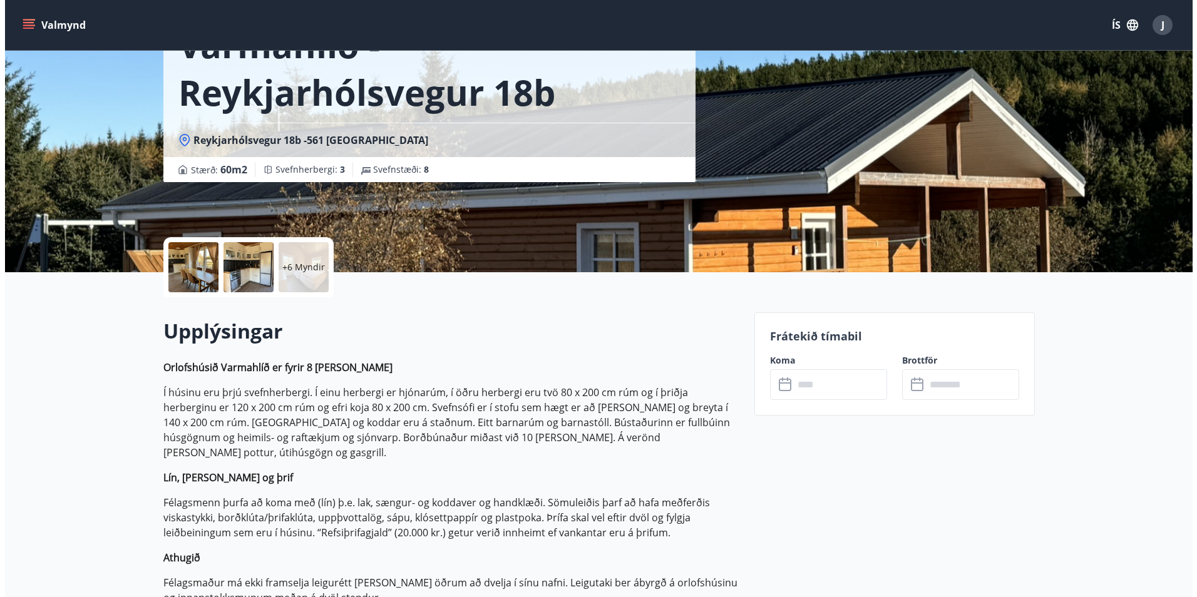
scroll to position [125, 0]
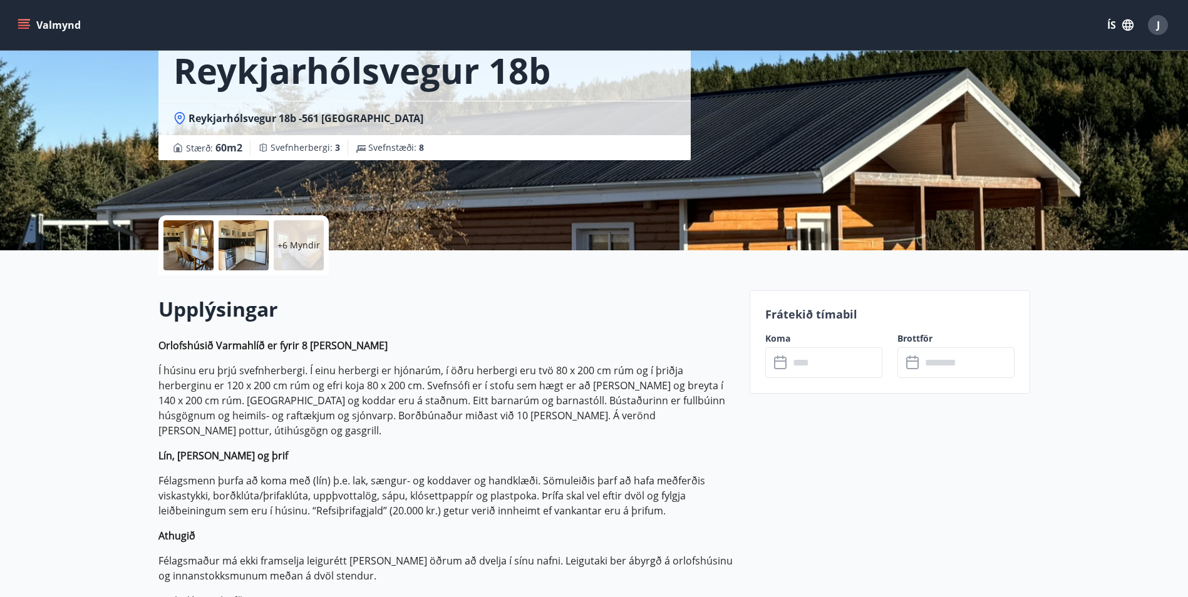
click at [300, 237] on div "+6 Myndir" at bounding box center [299, 245] width 50 height 50
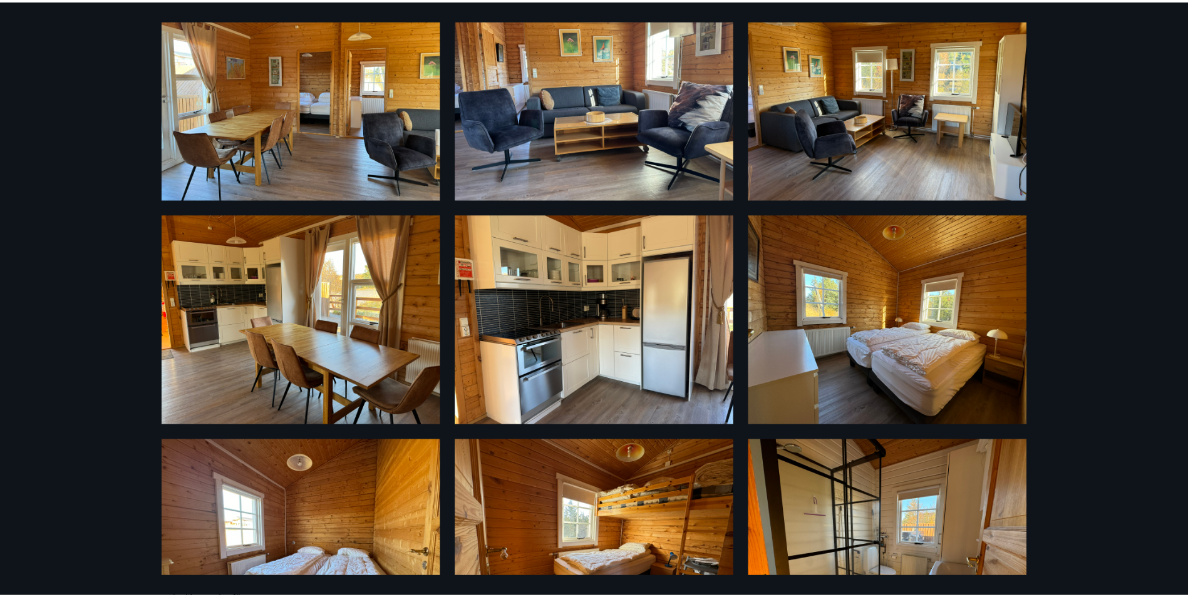
scroll to position [0, 0]
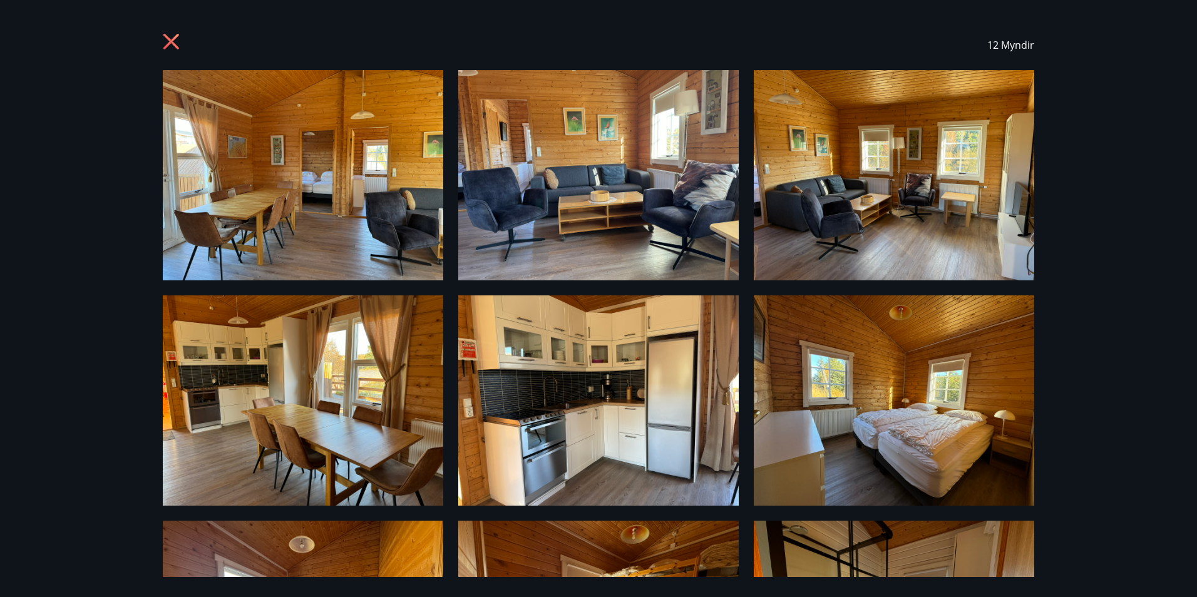
click at [157, 50] on div "12 Myndir" at bounding box center [599, 45] width 902 height 50
click at [168, 45] on icon at bounding box center [171, 42] width 16 height 16
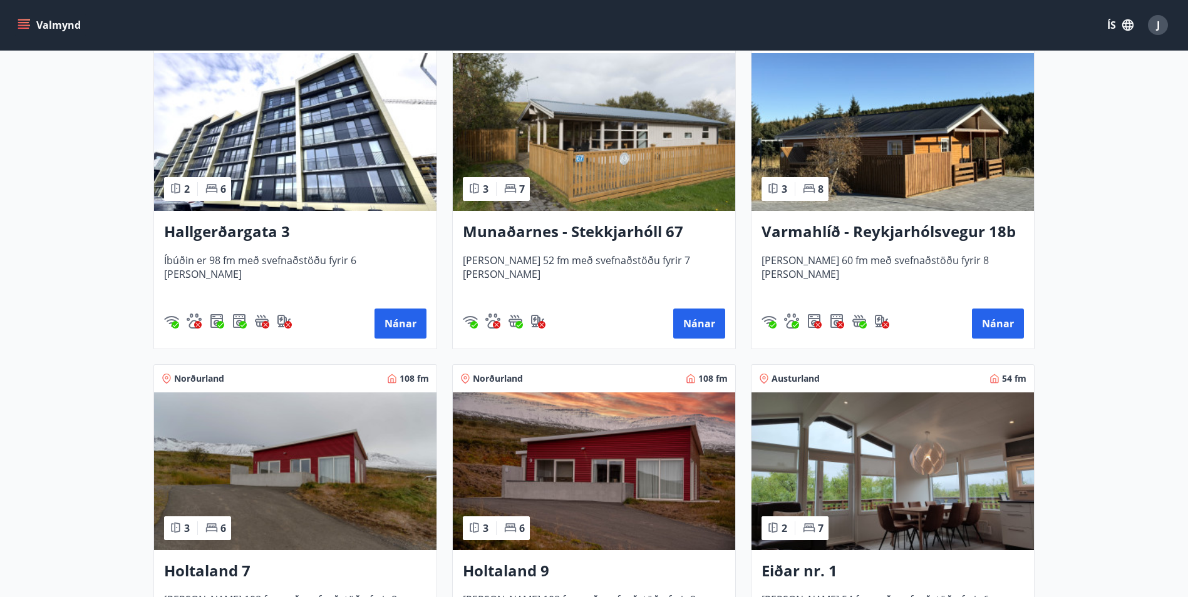
scroll to position [1378, 0]
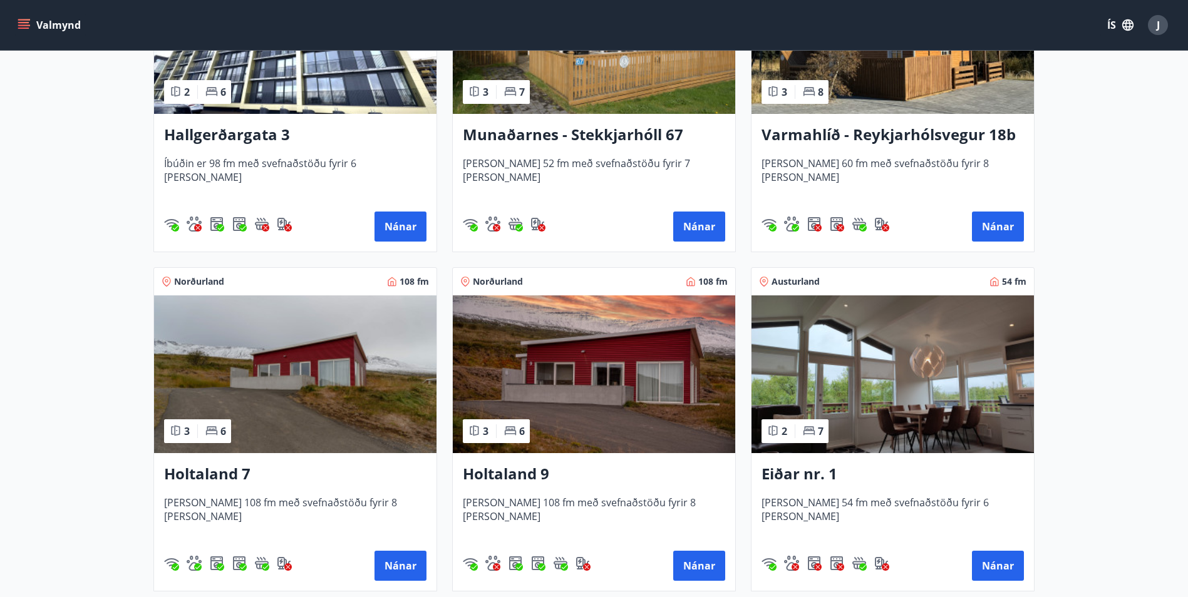
click at [506, 477] on h3 "Holtaland 9" at bounding box center [594, 474] width 262 height 23
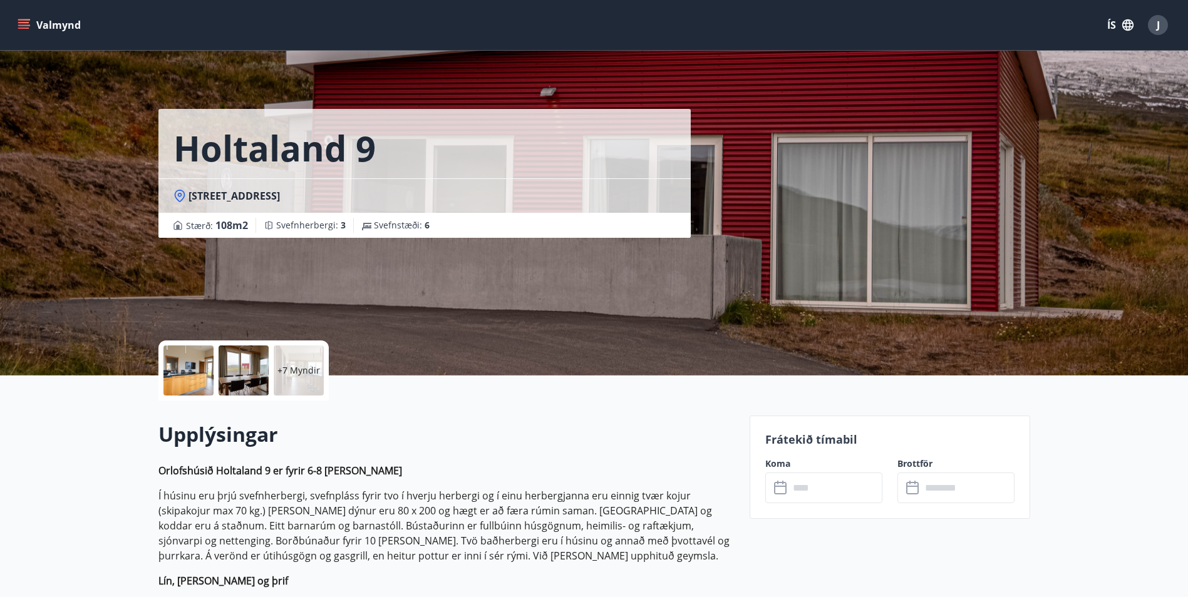
click at [313, 380] on div "+7 Myndir" at bounding box center [299, 371] width 50 height 50
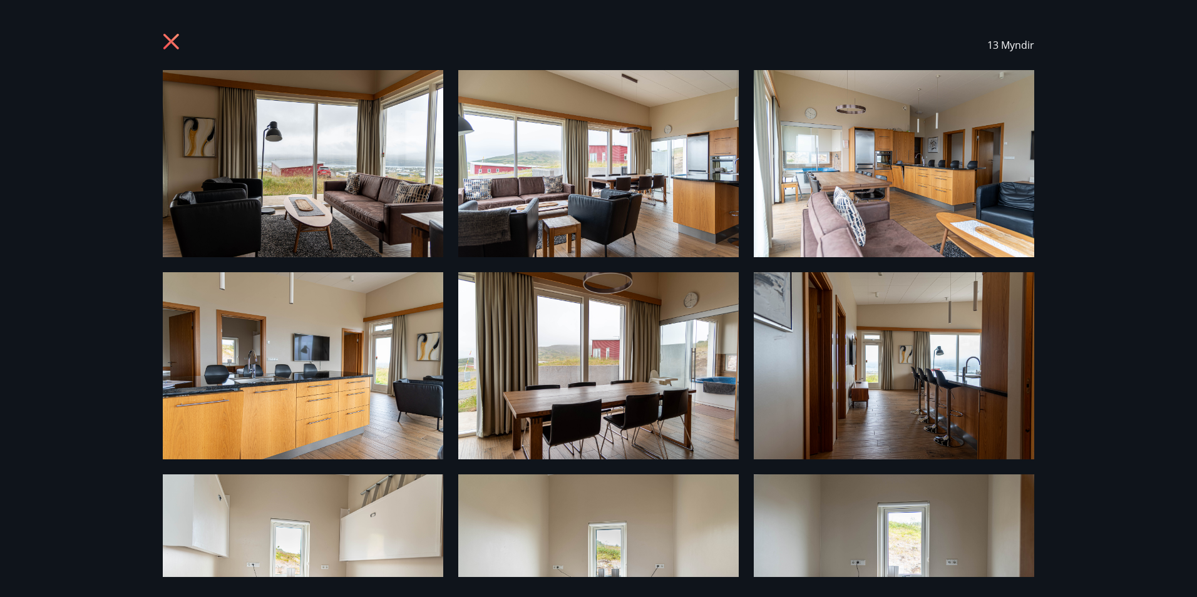
click at [177, 39] on icon at bounding box center [173, 43] width 20 height 20
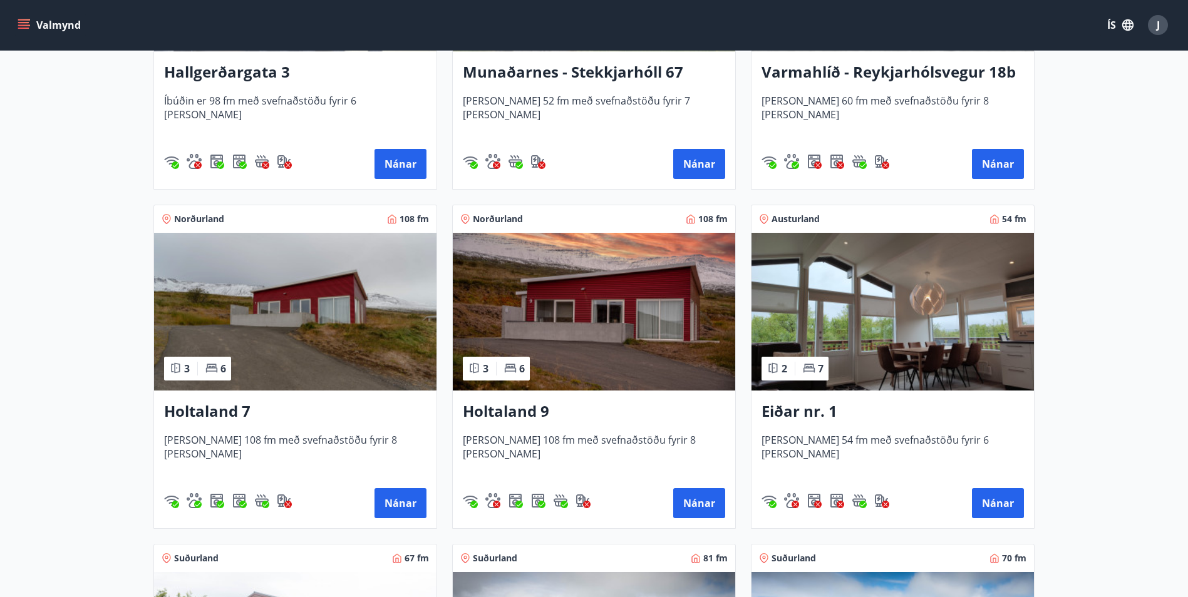
click at [638, 351] on img at bounding box center [594, 312] width 282 height 158
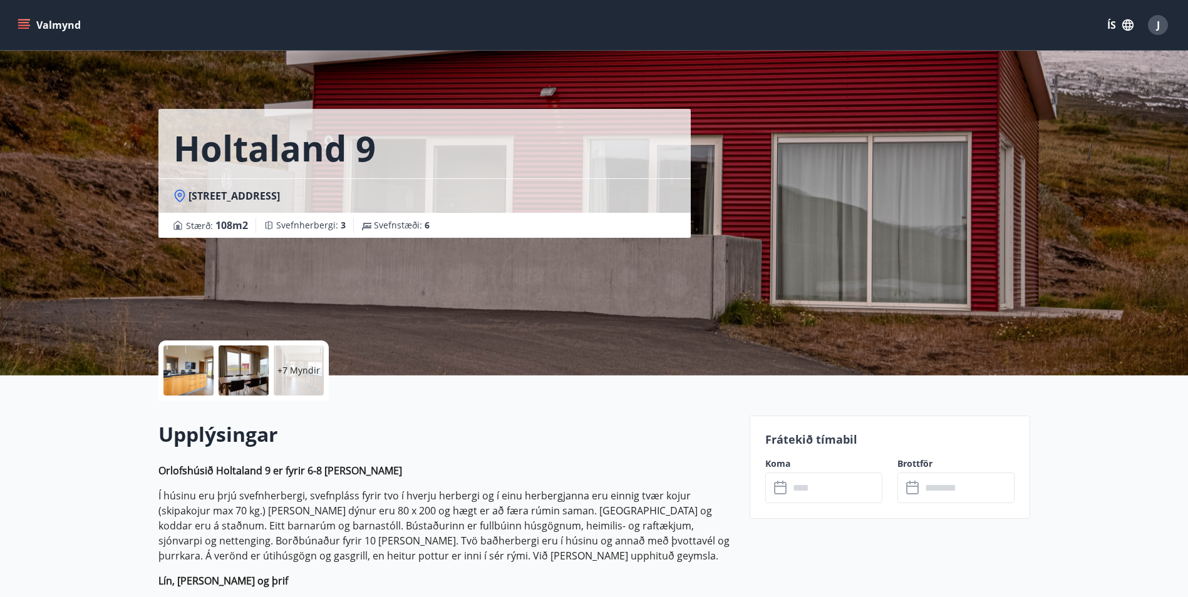
click at [291, 356] on div "+7 Myndir" at bounding box center [299, 371] width 50 height 50
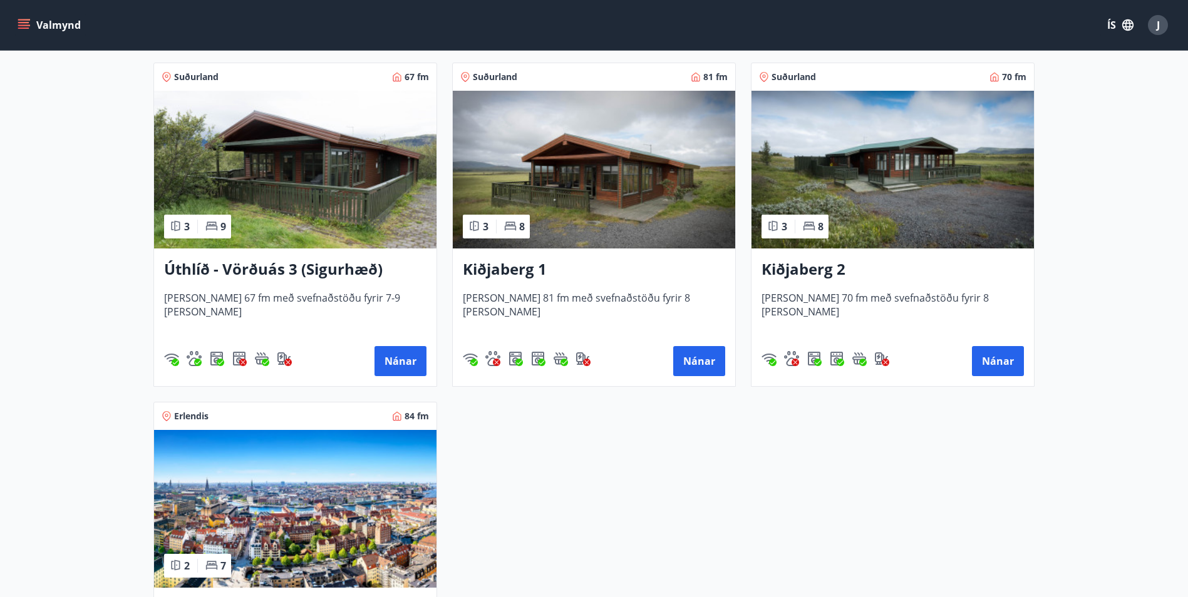
scroll to position [2004, 0]
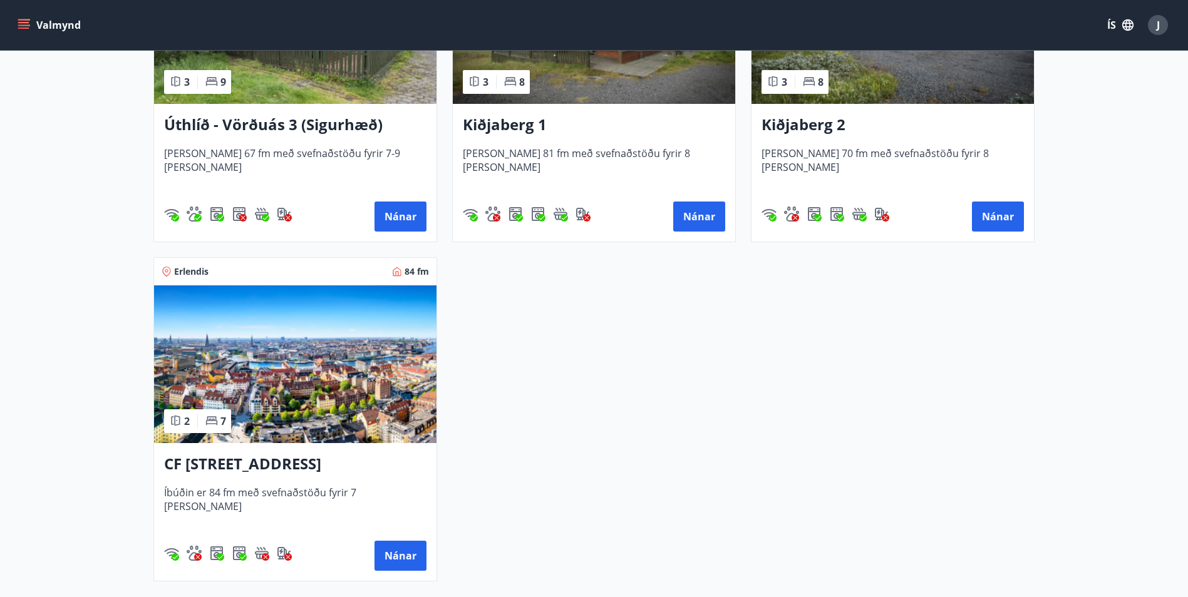
click at [368, 391] on img at bounding box center [295, 365] width 282 height 158
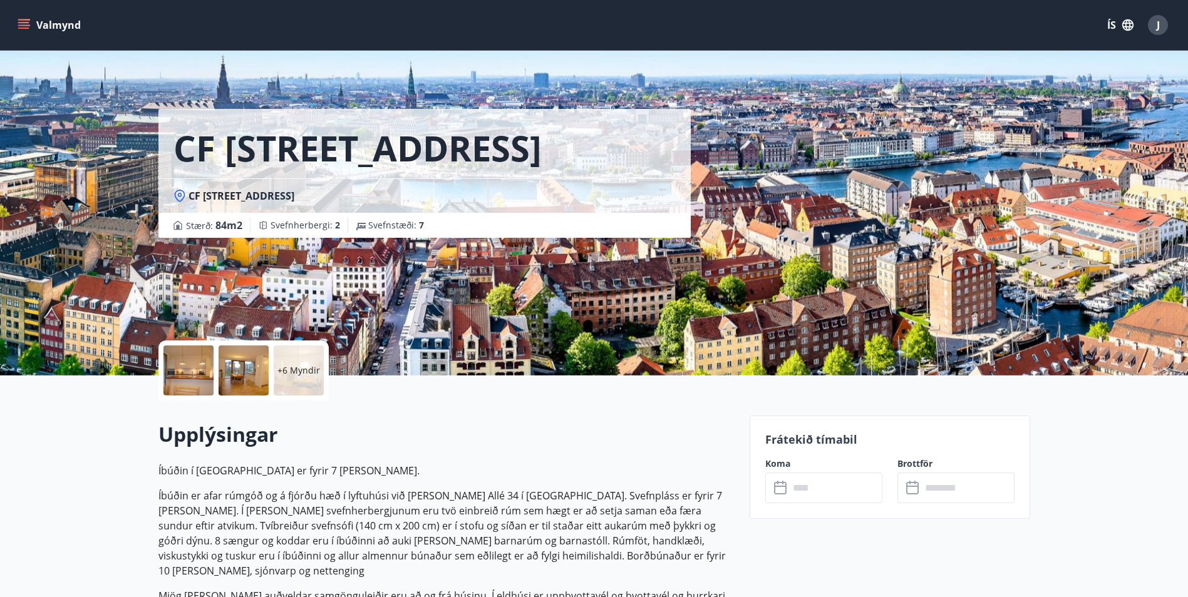
click at [311, 367] on p "+6 Myndir" at bounding box center [298, 370] width 43 height 13
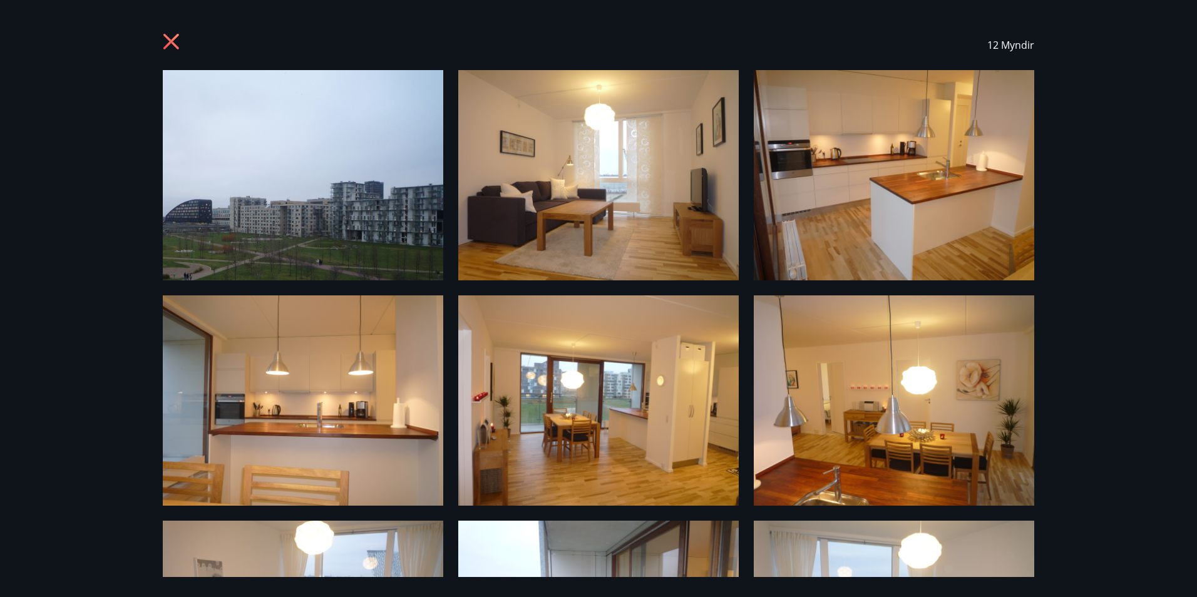
click at [175, 42] on icon at bounding box center [173, 43] width 20 height 20
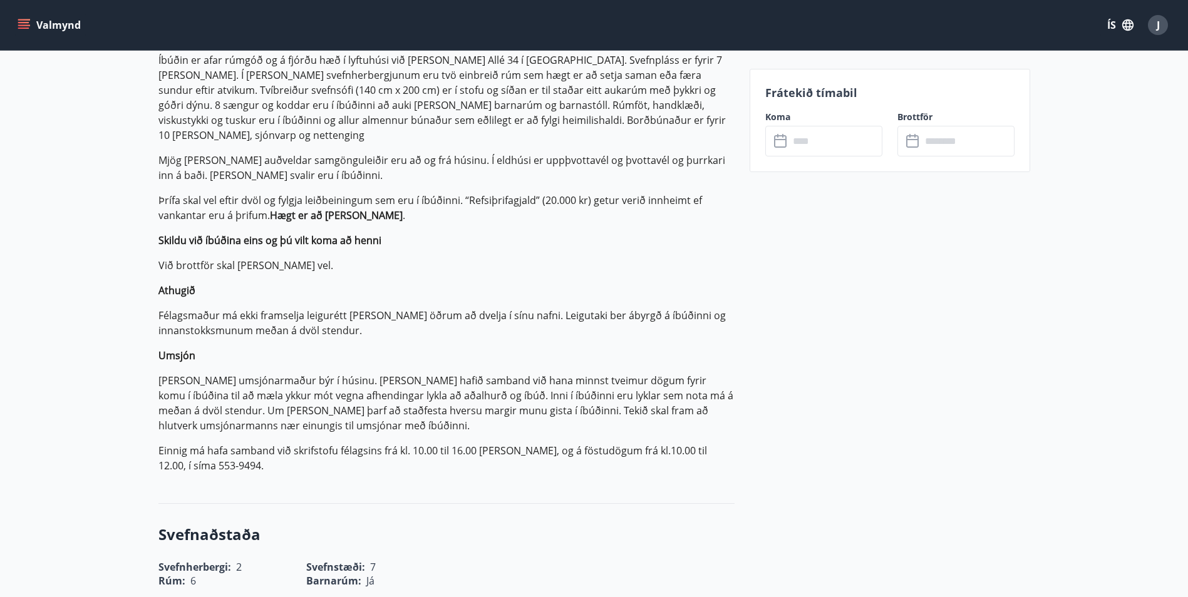
scroll to position [251, 0]
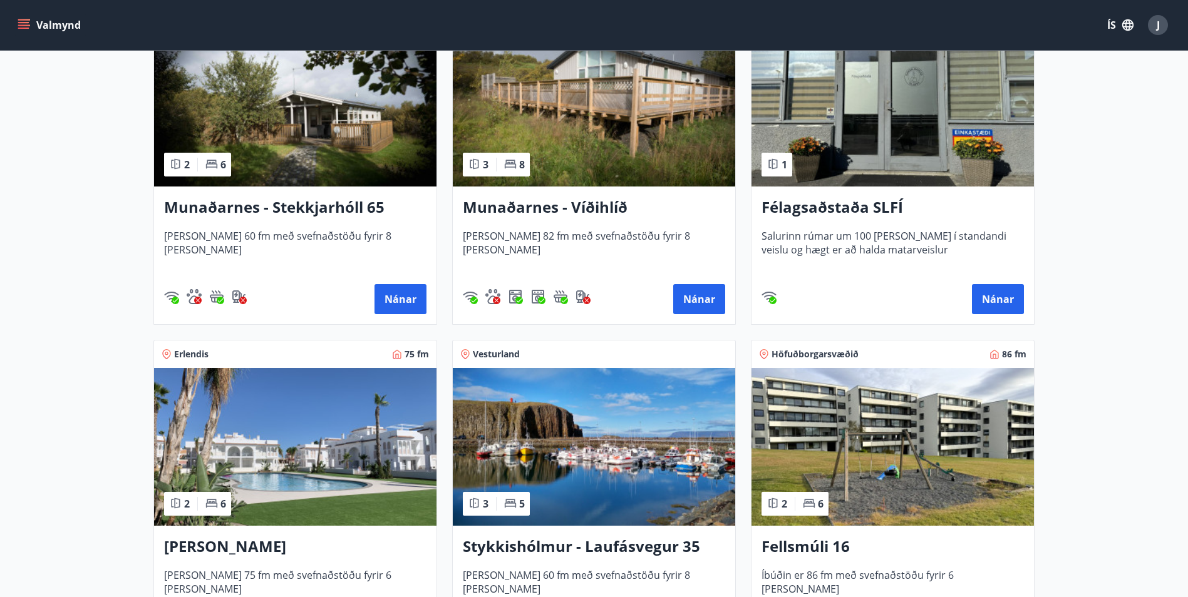
scroll to position [814, 0]
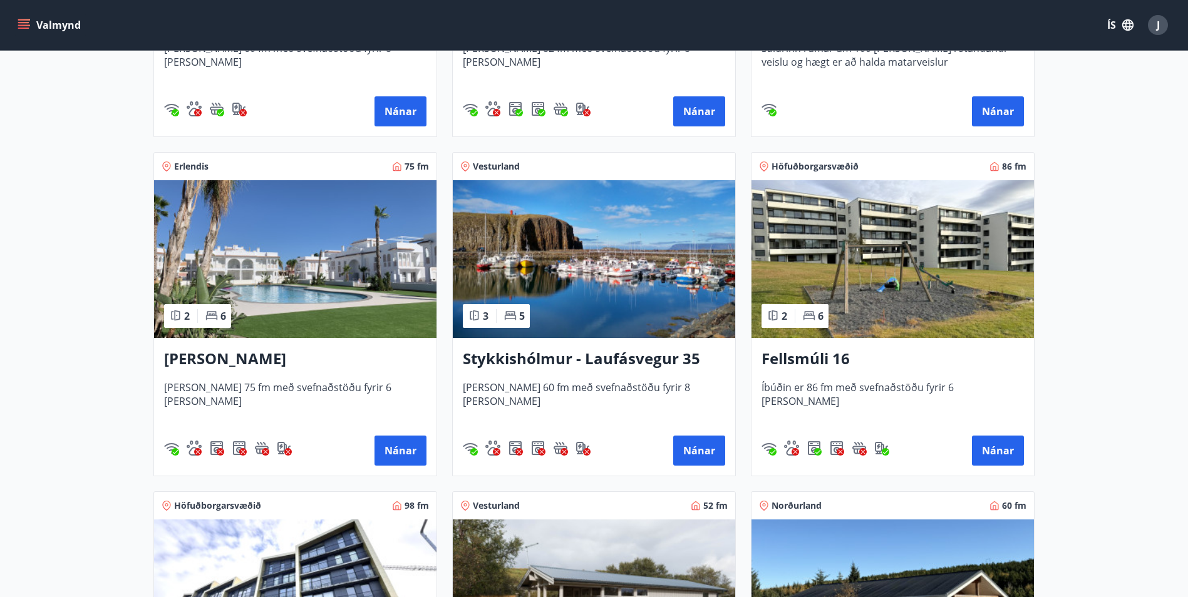
click at [662, 290] on img at bounding box center [594, 259] width 282 height 158
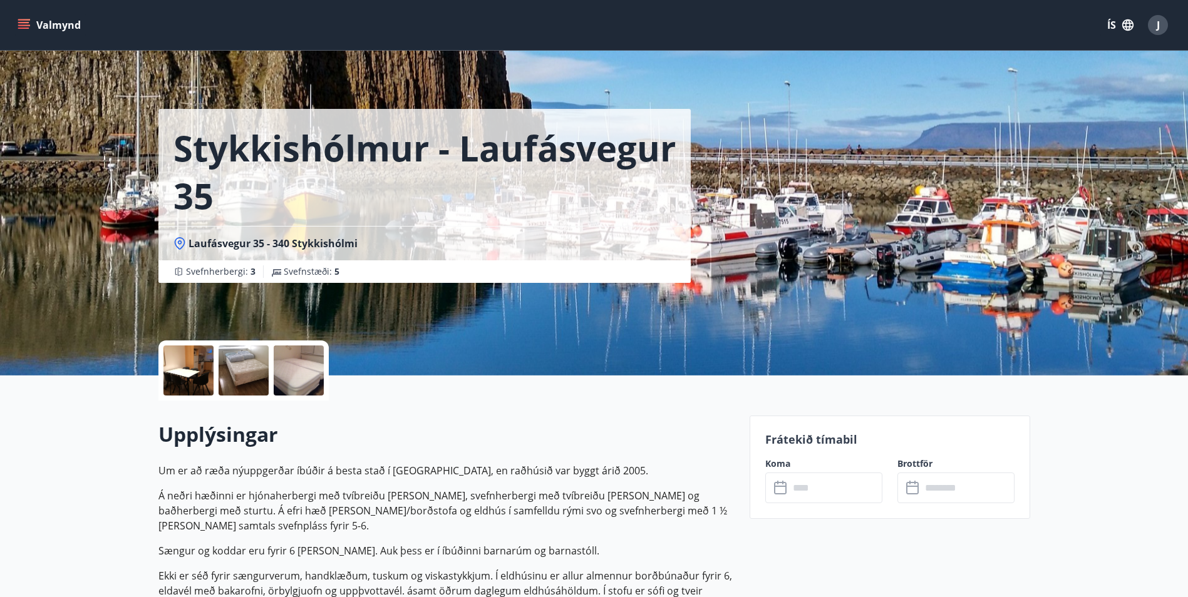
click at [292, 368] on div at bounding box center [299, 371] width 50 height 50
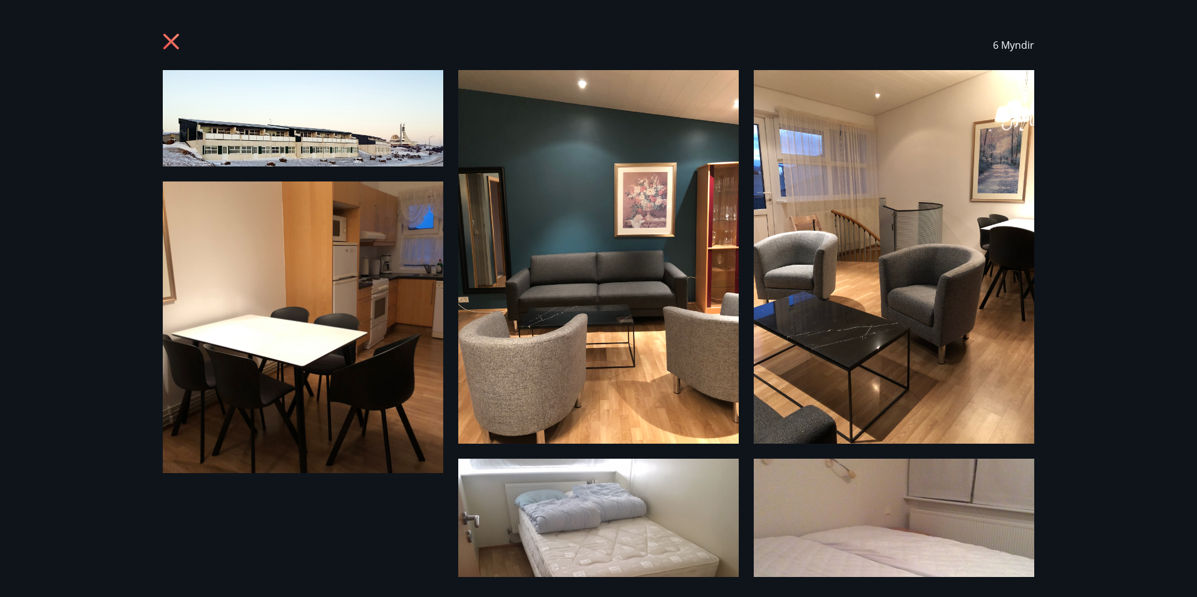
click at [170, 43] on icon at bounding box center [171, 42] width 16 height 16
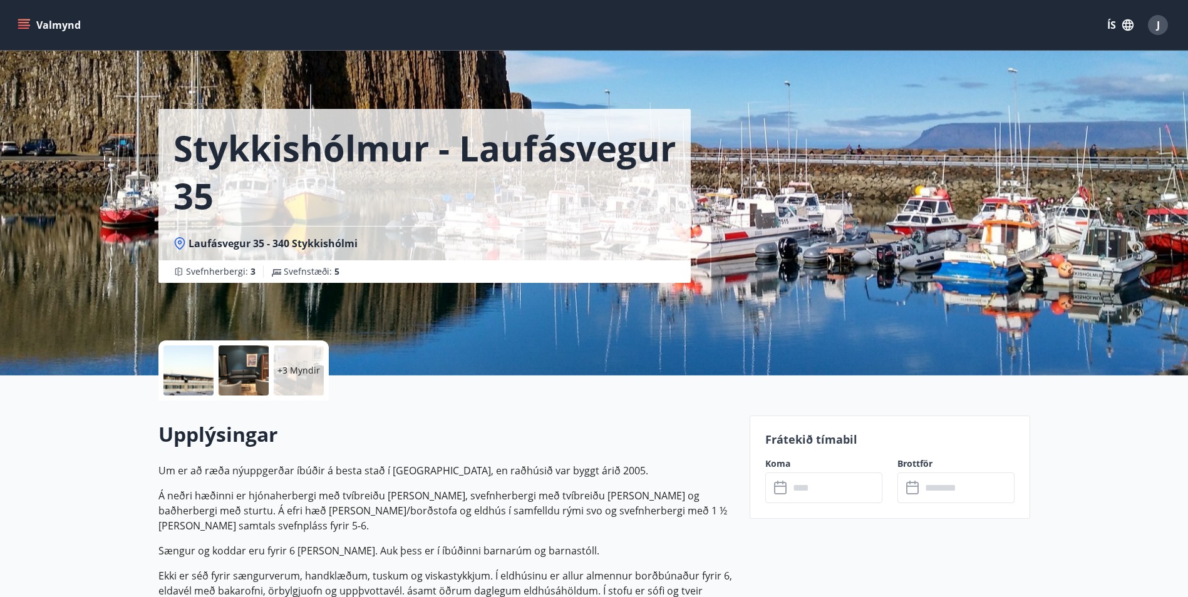
click at [311, 366] on p "+3 Myndir" at bounding box center [298, 370] width 43 height 13
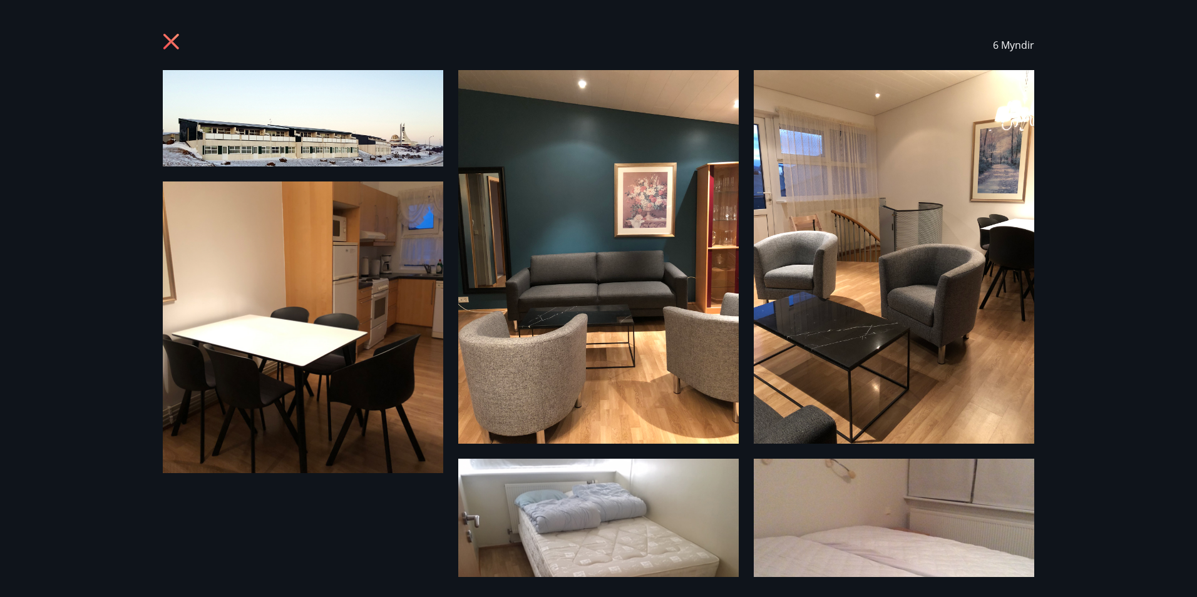
click at [172, 38] on icon at bounding box center [173, 43] width 20 height 20
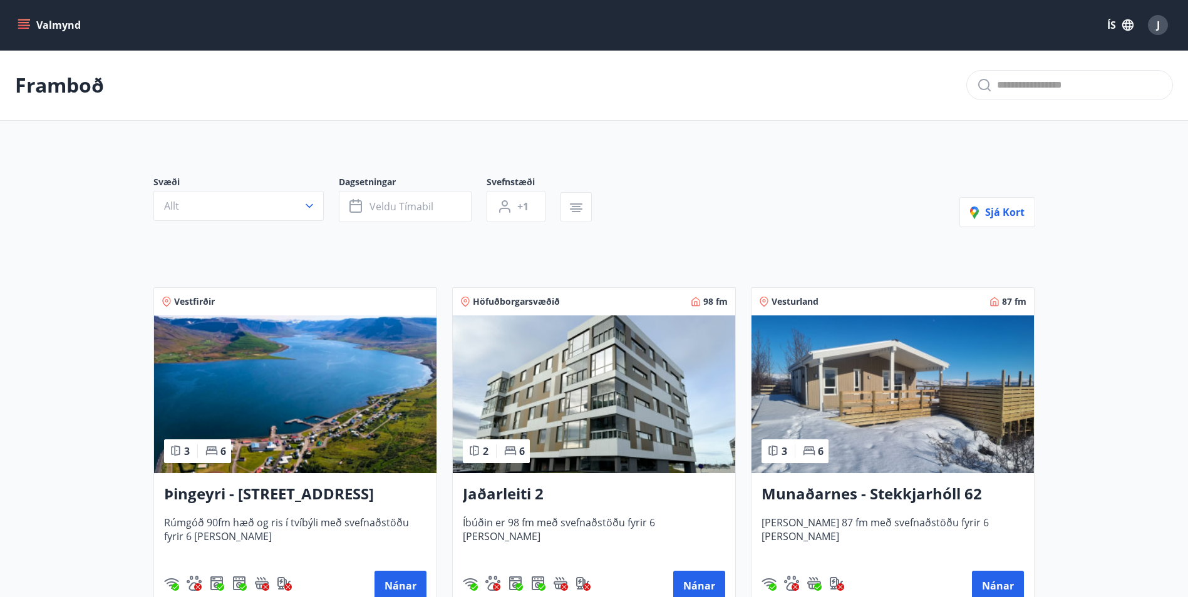
click at [26, 16] on button "Valmynd" at bounding box center [50, 25] width 71 height 23
